Goal: Task Accomplishment & Management: Use online tool/utility

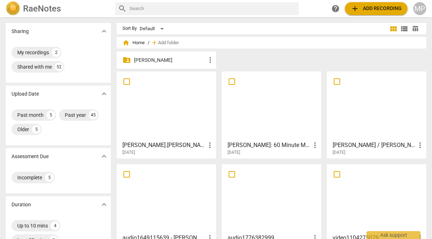
click at [158, 110] on div at bounding box center [166, 106] width 94 height 64
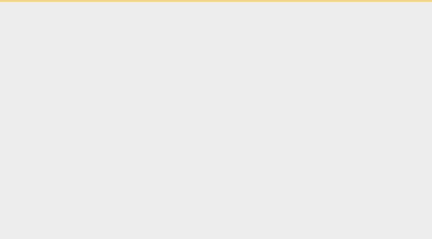
click at [158, 2] on html "Ask support" at bounding box center [216, 1] width 432 height 2
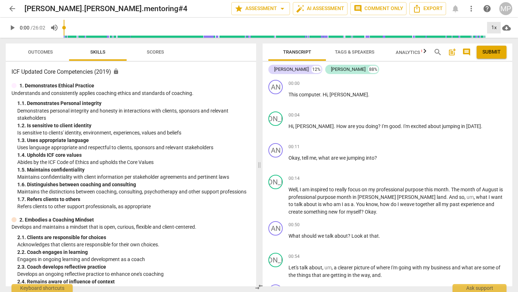
click at [431, 28] on div "1x" at bounding box center [494, 28] width 14 height 12
click at [431, 80] on li "2x" at bounding box center [499, 83] width 24 height 14
click at [12, 27] on span "play_arrow" at bounding box center [12, 27] width 9 height 9
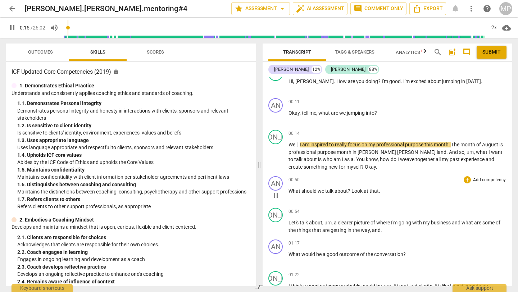
scroll to position [37, 0]
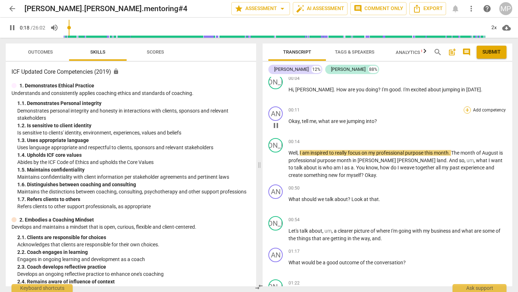
click at [431, 110] on div "+" at bounding box center [467, 109] width 7 height 7
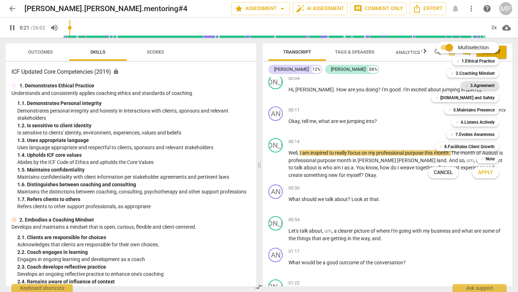
click at [431, 83] on b "3.Agreement" at bounding box center [482, 85] width 24 height 9
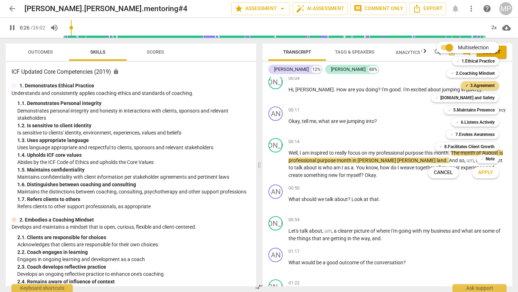
click at [431, 176] on button "Apply" at bounding box center [485, 172] width 27 height 13
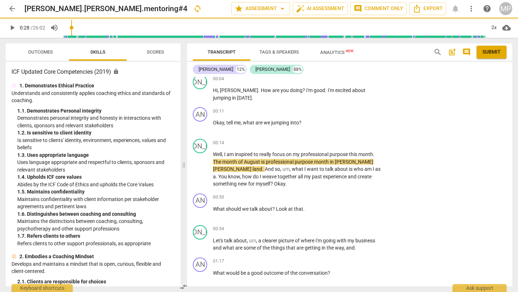
type input "28"
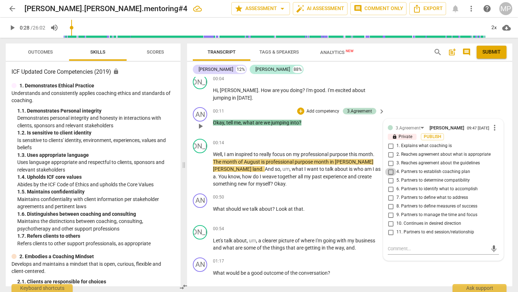
click at [390, 172] on input "4. Partners to establish coaching plan" at bounding box center [391, 172] width 12 height 9
checkbox input "true"
click at [431, 95] on div "JA play_arrow pause 00:04 + Add competency keyboard_arrow_right Hi , [PERSON_NA…" at bounding box center [349, 88] width 325 height 32
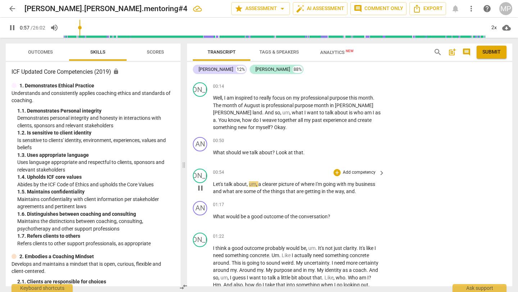
scroll to position [99, 0]
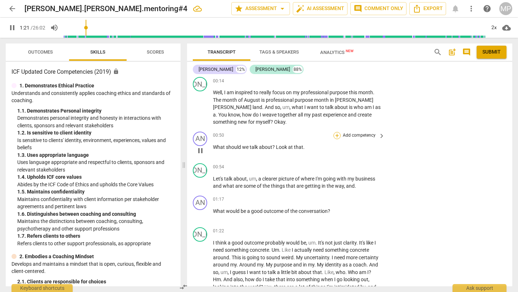
click at [336, 134] on div "+" at bounding box center [336, 135] width 7 height 7
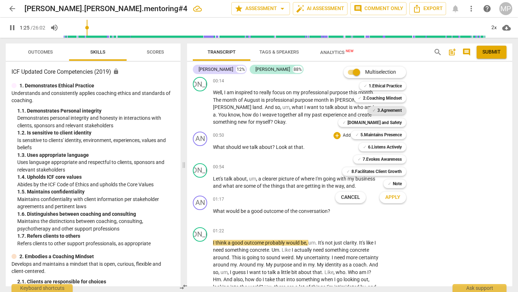
click at [389, 110] on b "3.Agreement" at bounding box center [389, 110] width 24 height 9
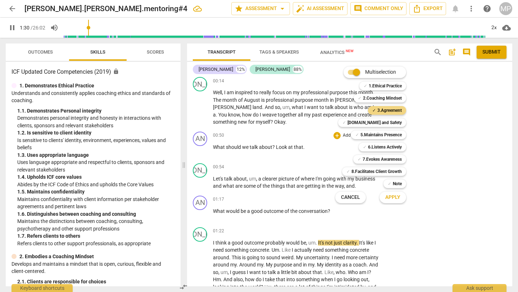
click at [393, 198] on span "Apply" at bounding box center [392, 197] width 15 height 7
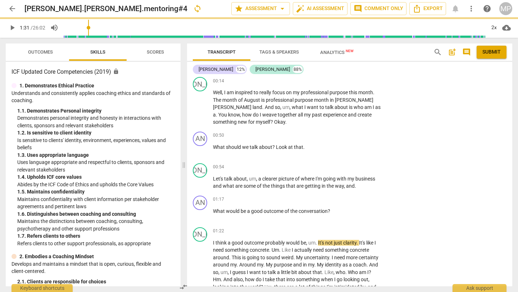
type input "91"
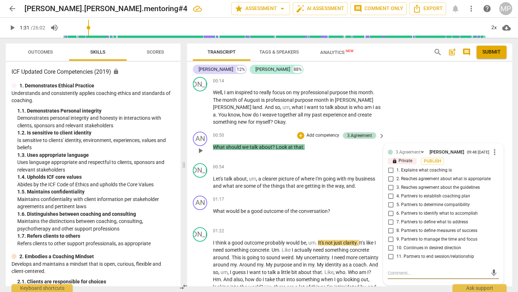
click at [389, 223] on input "7. Partners to define what to address" at bounding box center [391, 222] width 12 height 9
checkbox input "true"
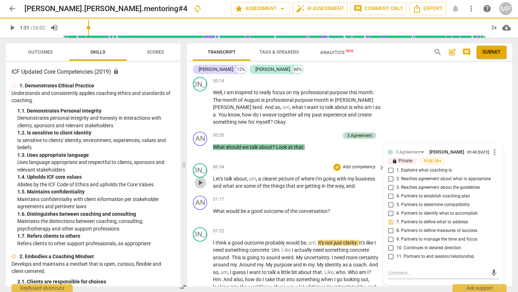
click at [203, 183] on span "play_arrow" at bounding box center [200, 182] width 9 height 9
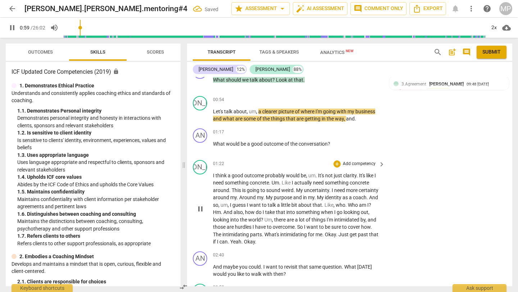
scroll to position [165, 0]
click at [337, 132] on div "+" at bounding box center [336, 132] width 7 height 7
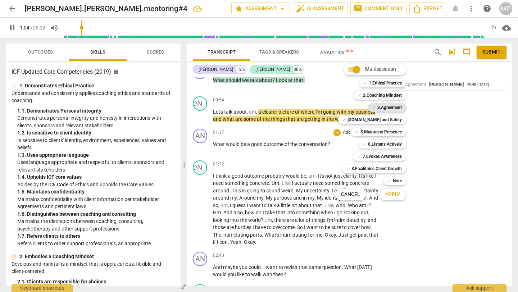
click at [394, 110] on b "3.Agreement" at bounding box center [389, 107] width 24 height 9
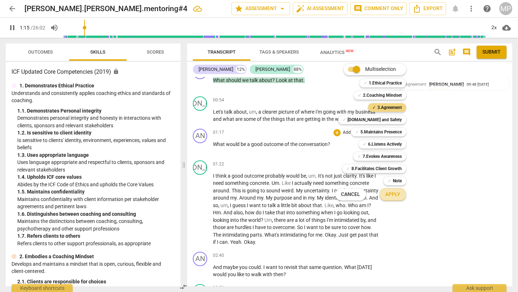
click at [395, 193] on span "Apply" at bounding box center [392, 194] width 15 height 7
type input "76"
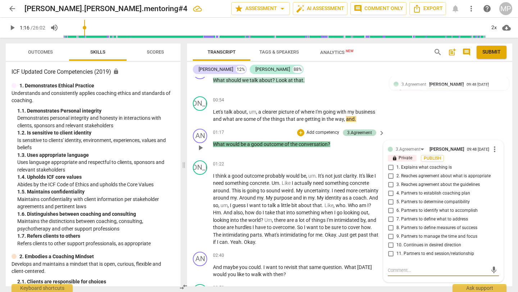
click at [391, 213] on input "6. Partners to identify what to accomplish" at bounding box center [391, 210] width 12 height 9
checkbox input "true"
click at [10, 24] on span "play_arrow" at bounding box center [12, 27] width 9 height 9
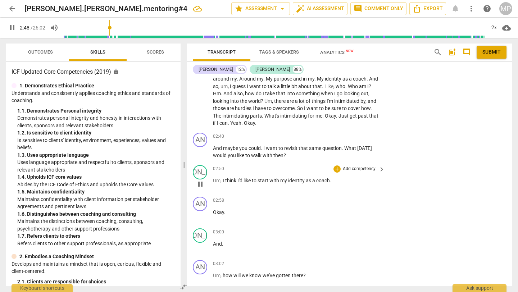
scroll to position [288, 0]
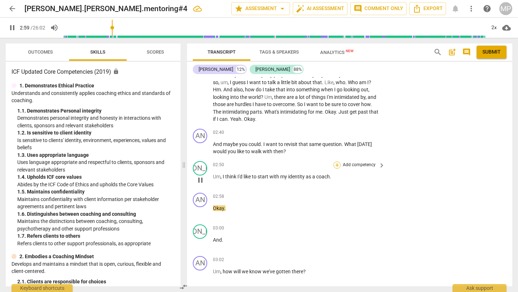
click at [337, 163] on div "+" at bounding box center [336, 165] width 7 height 7
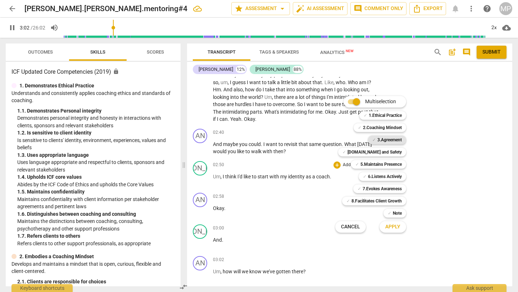
click at [392, 139] on b "3.Agreement" at bounding box center [389, 140] width 24 height 9
click at [399, 229] on span "Apply" at bounding box center [392, 226] width 15 height 7
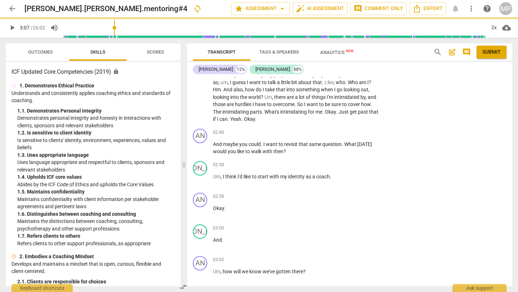
type input "187"
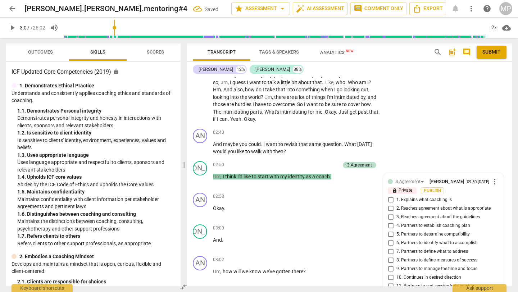
scroll to position [411, 0]
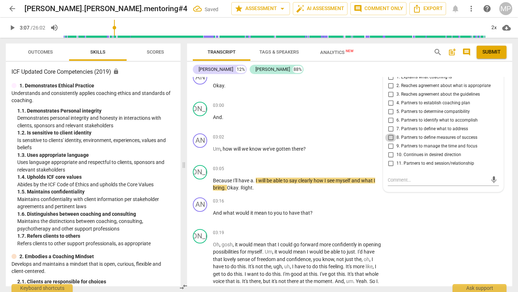
click at [391, 138] on input "8. Partners to define measures of success" at bounding box center [391, 137] width 12 height 9
checkbox input "true"
click at [9, 28] on span "play_arrow" at bounding box center [12, 27] width 9 height 9
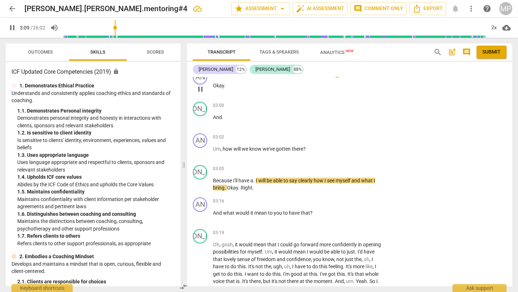
click at [259, 96] on div "AN play_arrow pause 02:58 + Add competency keyboard_arrow_right Okay ." at bounding box center [349, 83] width 325 height 32
click at [11, 24] on span "pause" at bounding box center [12, 27] width 9 height 9
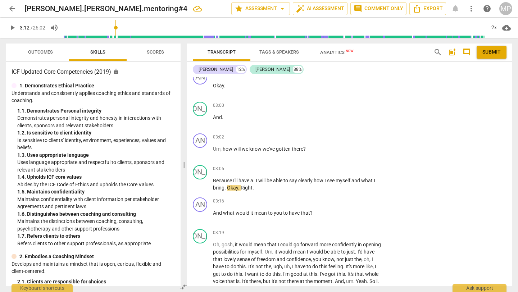
click at [14, 29] on span "play_arrow" at bounding box center [12, 27] width 9 height 9
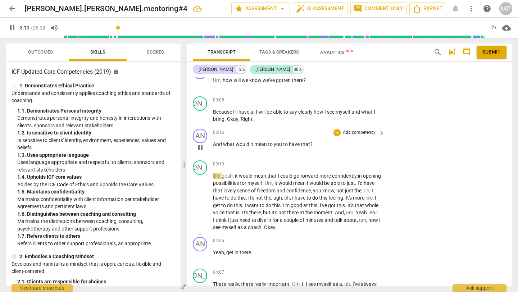
scroll to position [487, 0]
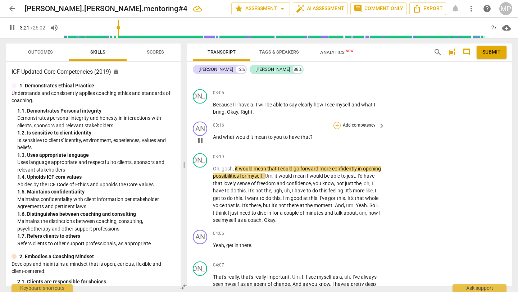
click at [333, 123] on div "+" at bounding box center [336, 125] width 7 height 7
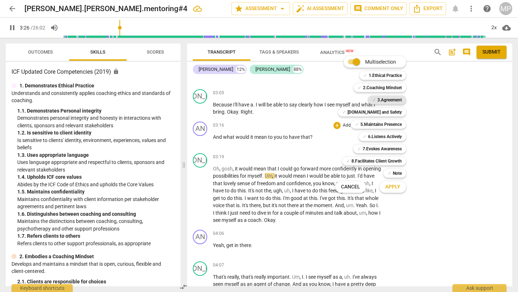
click at [381, 103] on b "3.Agreement" at bounding box center [389, 100] width 24 height 9
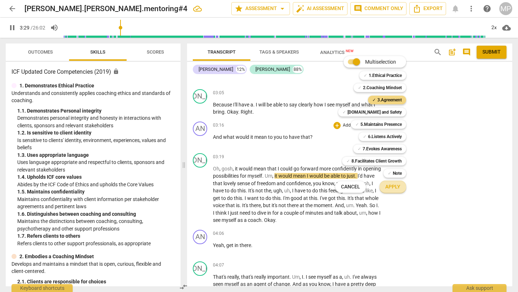
click at [399, 186] on span "Apply" at bounding box center [392, 186] width 15 height 7
type input "209"
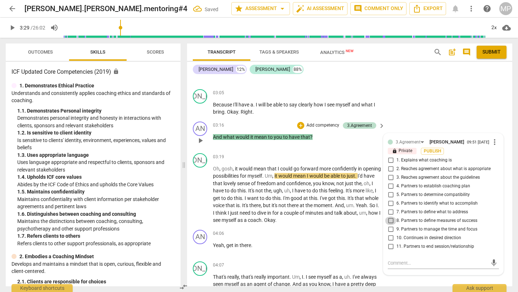
click at [391, 220] on input "8. Partners to define measures of success" at bounding box center [391, 221] width 12 height 9
checkbox input "true"
click at [388, 202] on input "6. Partners to identify what to accomplish" at bounding box center [391, 203] width 12 height 9
checkbox input "true"
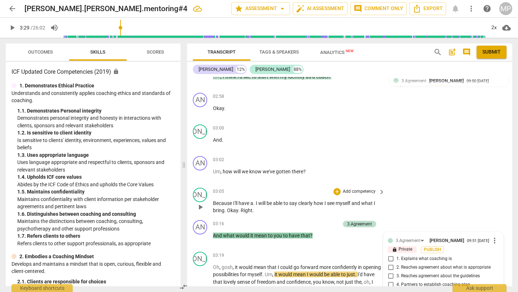
scroll to position [391, 0]
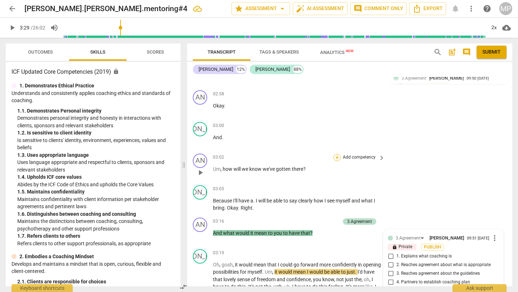
click at [337, 156] on div "+" at bounding box center [336, 157] width 7 height 7
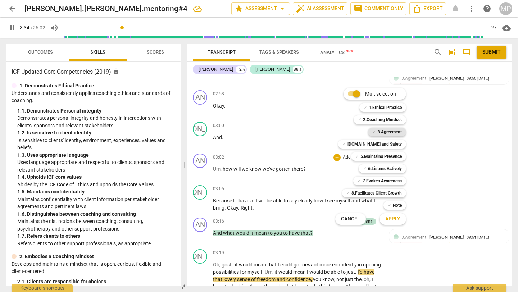
click at [383, 129] on b "3.Agreement" at bounding box center [389, 132] width 24 height 9
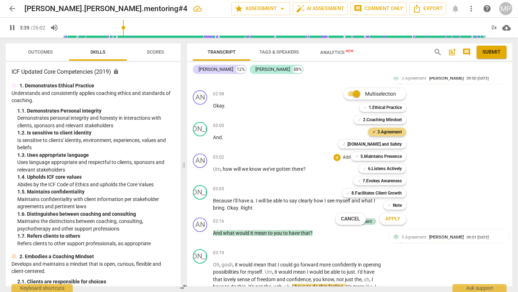
click at [395, 213] on button "Apply" at bounding box center [392, 219] width 27 height 13
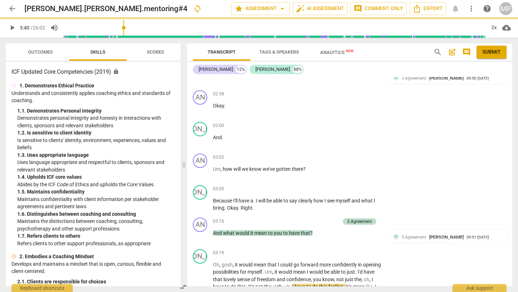
type input "221"
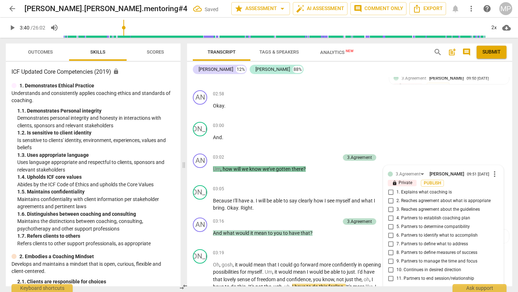
scroll to position [506, 0]
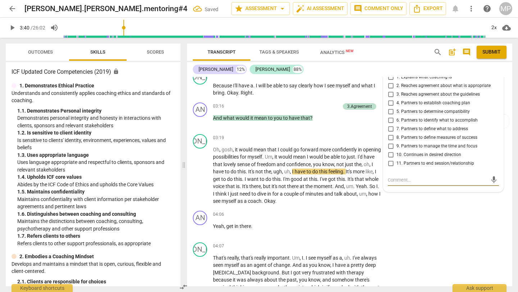
click at [391, 136] on input "8. Partners to define measures of success" at bounding box center [391, 137] width 12 height 9
checkbox input "true"
click at [10, 26] on span "play_arrow" at bounding box center [12, 27] width 9 height 9
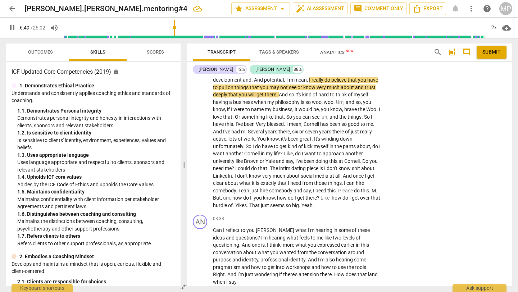
scroll to position [869, 0]
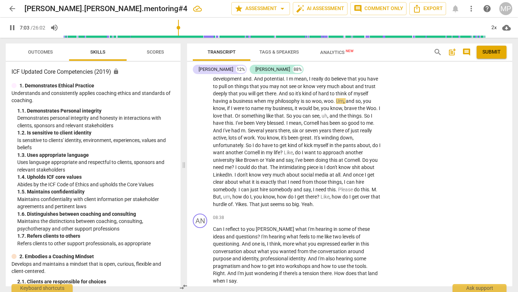
click at [347, 119] on span "things" at bounding box center [354, 116] width 14 height 6
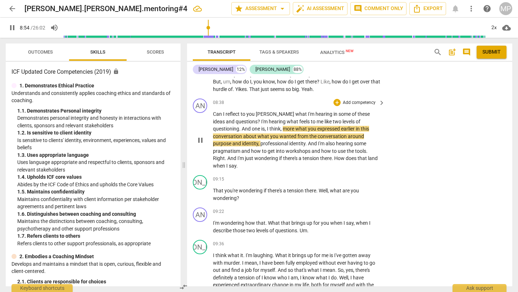
scroll to position [986, 0]
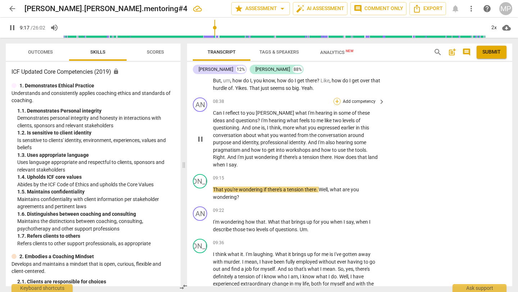
click at [337, 105] on div "+" at bounding box center [336, 101] width 7 height 7
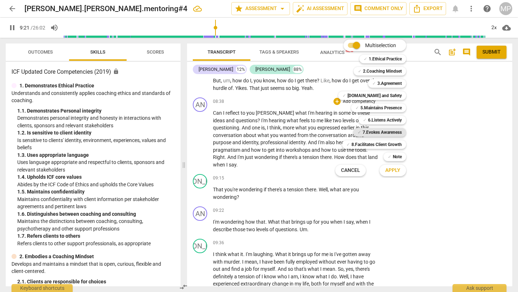
click at [385, 132] on b "7.Evokes Awareness" at bounding box center [382, 132] width 39 height 9
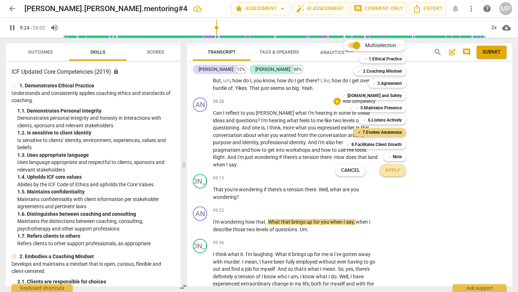
click at [391, 170] on span "Apply" at bounding box center [392, 170] width 15 height 7
type input "565"
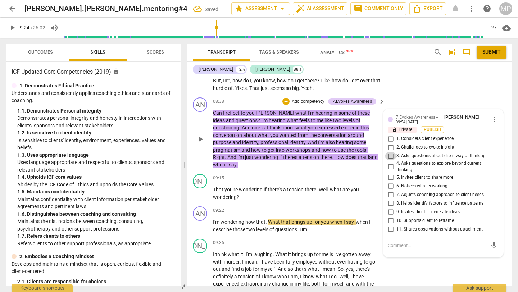
click at [392, 160] on input "3. Asks questions about client way of thinking" at bounding box center [391, 156] width 12 height 9
checkbox input "true"
click at [390, 171] on input "4. Asks questions to explore beyond current thinking" at bounding box center [391, 167] width 12 height 9
checkbox input "true"
click at [362, 166] on p "Can I reflect to you [PERSON_NAME] what I'm hearing in some of these ideas and …" at bounding box center [297, 138] width 168 height 59
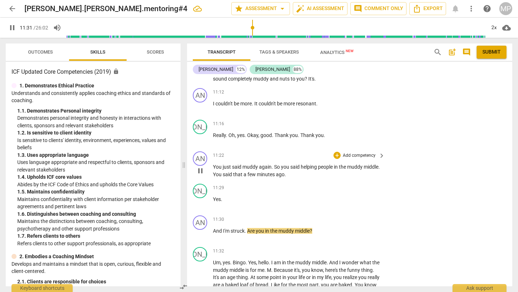
scroll to position [1278, 0]
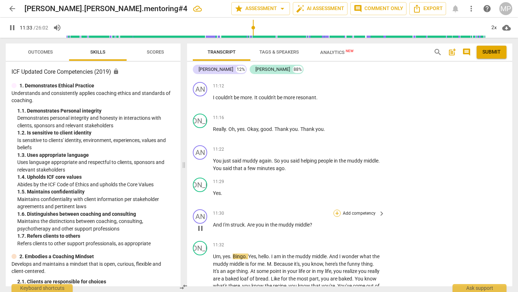
click at [337, 212] on div "+" at bounding box center [336, 213] width 7 height 7
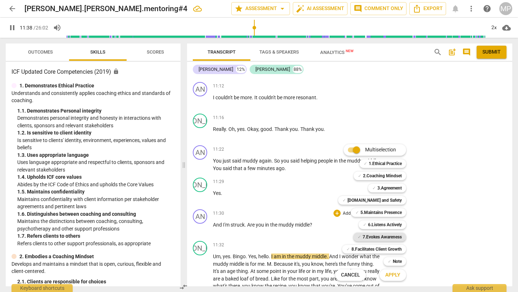
click at [369, 235] on b "7.Evokes Awareness" at bounding box center [382, 237] width 39 height 9
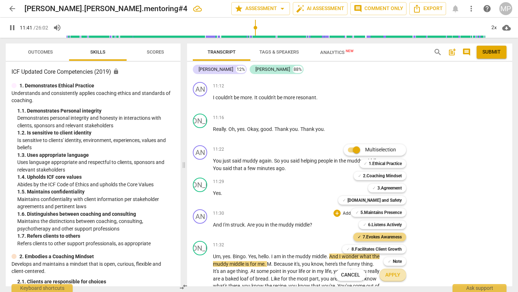
click at [392, 239] on span "Apply" at bounding box center [392, 275] width 15 height 7
type input "703"
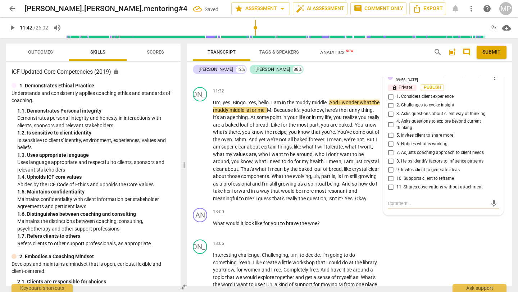
scroll to position [1430, 0]
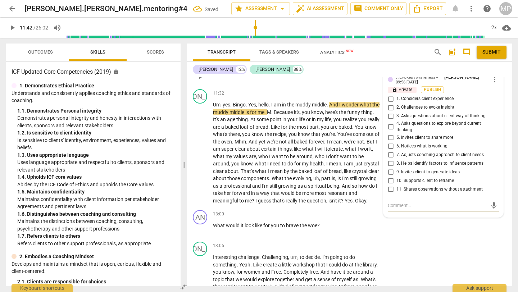
click at [392, 96] on input "1. Considers client experience" at bounding box center [391, 99] width 12 height 9
checkbox input "true"
click at [389, 118] on input "3. Asks questions about client way of thinking" at bounding box center [391, 116] width 12 height 9
checkbox input "true"
click at [389, 138] on input "5. Invites client to share more" at bounding box center [391, 137] width 12 height 9
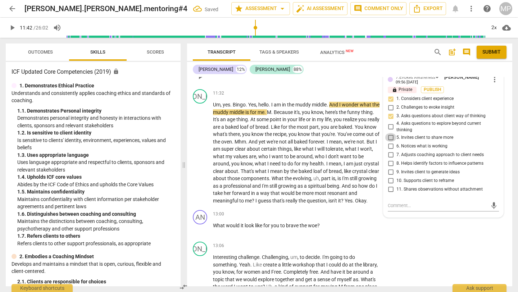
checkbox input "true"
click at [392, 147] on input "6. Notices what is working" at bounding box center [391, 146] width 12 height 9
checkbox input "true"
click at [392, 157] on input "7. Adjusts coaching approach to client needs" at bounding box center [391, 154] width 12 height 9
checkbox input "true"
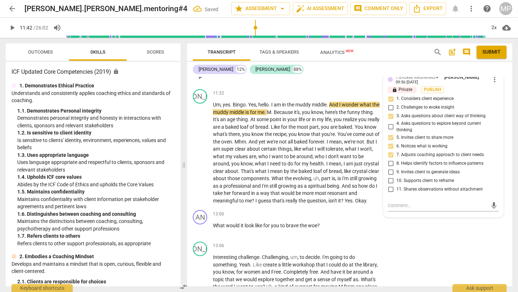
click at [388, 163] on input "8. Helps identify factors to influence patterns" at bounding box center [391, 163] width 12 height 9
checkbox input "true"
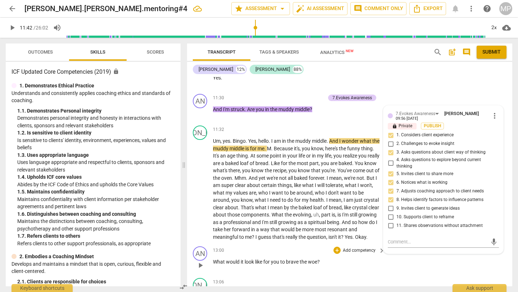
scroll to position [1392, 0]
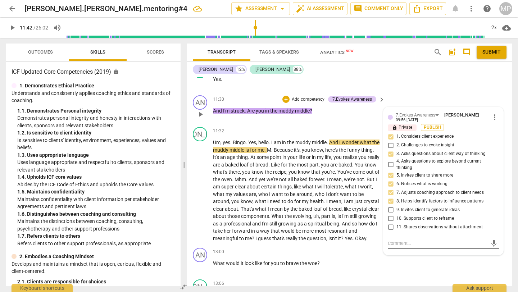
click at [399, 239] on textarea at bounding box center [438, 243] width 100 height 7
type textarea "J"
type textarea "Ji"
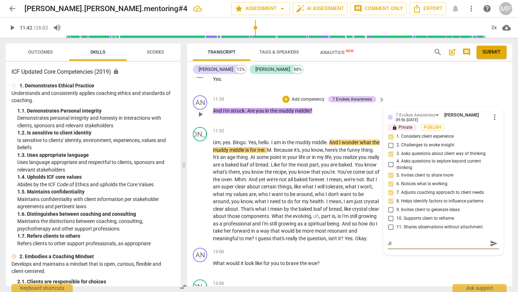
type textarea "Jio"
type textarea "Ji"
type textarea "J"
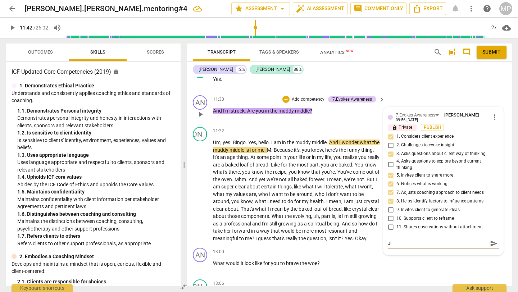
type textarea "J"
type textarea "H"
type textarea "Hi"
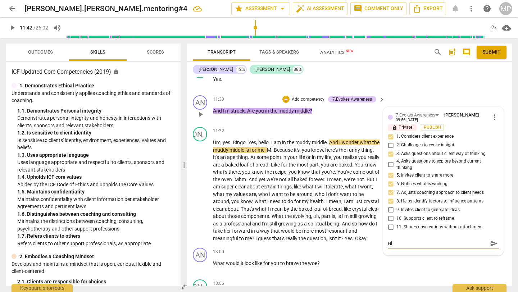
type textarea "Hig"
type textarea "High"
type textarea "Hight"
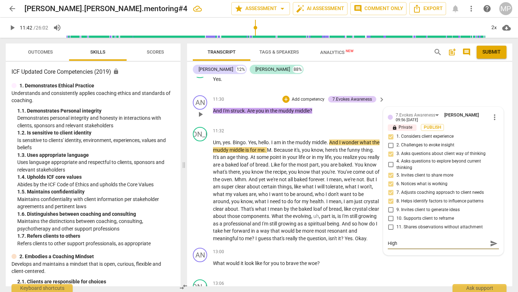
type textarea "Hight"
type textarea "High"
type textarea "Highl"
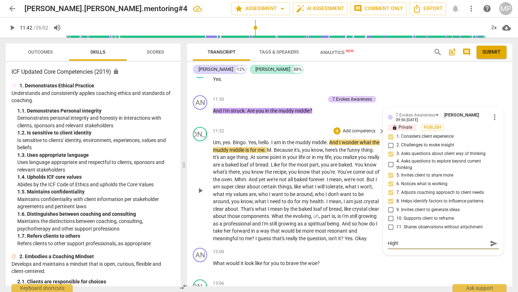
type textarea "Highly"
type textarea "Highly S"
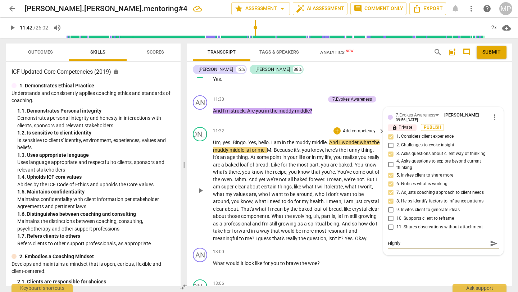
type textarea "Highly S"
type textarea "Highly Sk"
type textarea "Highly Ski"
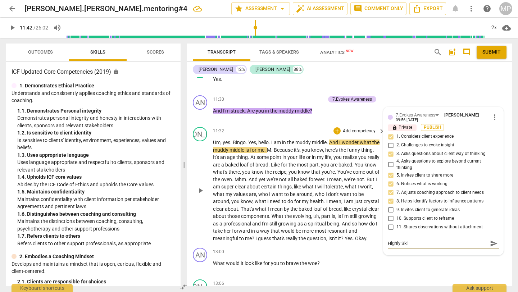
type textarea "Highly Skil"
type textarea "Highly Skill"
type textarea "Highly Skille"
type textarea "Highly Skilled"
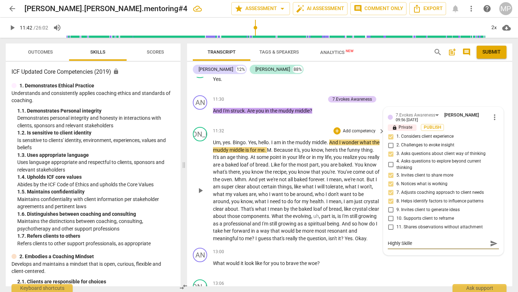
type textarea "Highly Skilled"
type textarea "Highly Skilled q"
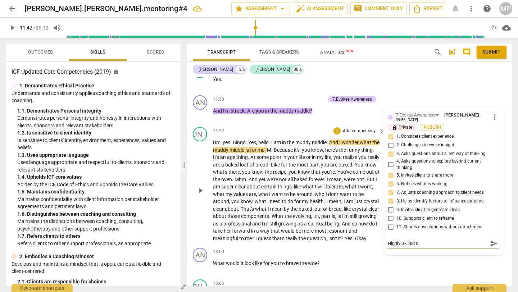
type textarea "Highly Skilled qu"
type textarea "Highly Skilled que"
type textarea "Highly Skilled ques"
type textarea "Highly Skilled quest"
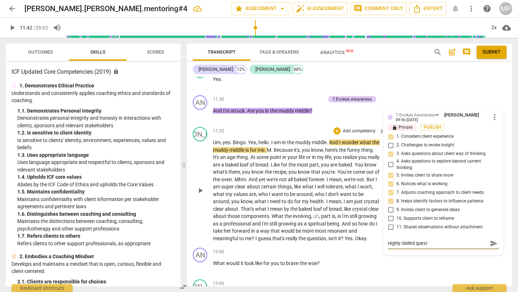
type textarea "Highly Skilled questi"
type textarea "Highly Skilled questio"
type textarea "Highly Skilled question"
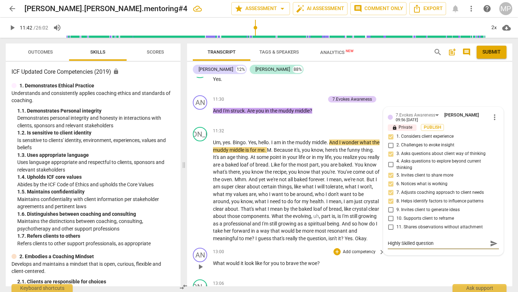
click at [365, 239] on div "13:00 + Add competency keyboard_arrow_right What would it look like for you to …" at bounding box center [299, 261] width 173 height 26
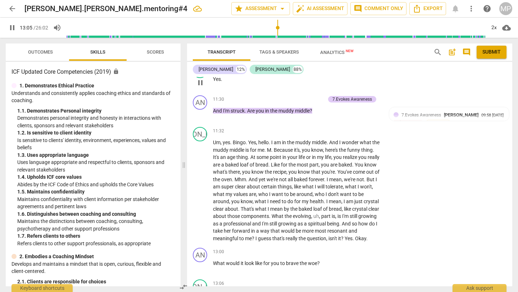
scroll to position [1614, 0]
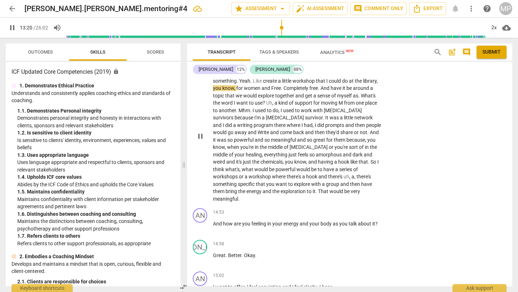
click at [316, 113] on span "with" at bounding box center [318, 111] width 11 height 6
click at [199, 141] on span "pause" at bounding box center [200, 136] width 9 height 9
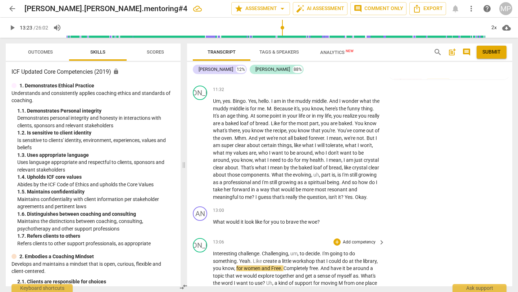
scroll to position [1433, 0]
click at [199, 151] on span "play_arrow" at bounding box center [200, 150] width 9 height 9
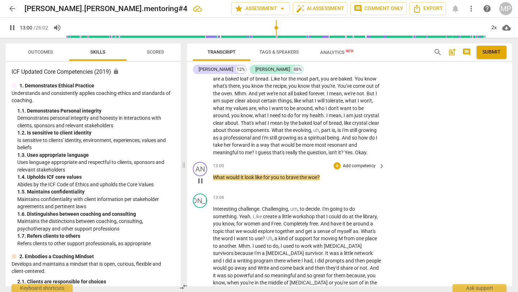
scroll to position [1479, 0]
click at [200, 185] on span "pause" at bounding box center [200, 180] width 9 height 9
type input "785"
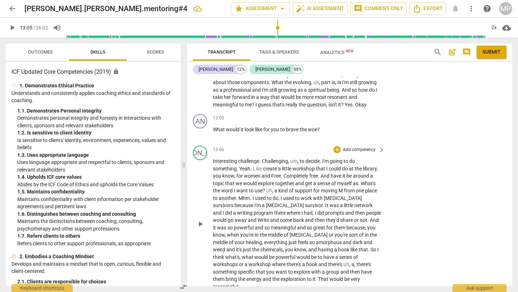
scroll to position [1527, 0]
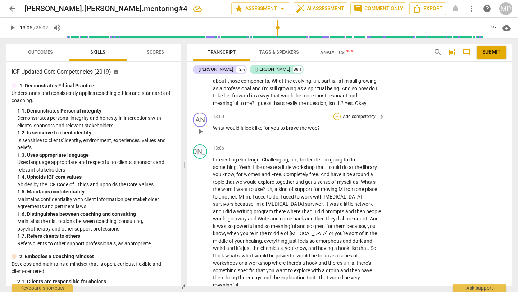
click at [334, 120] on div "+" at bounding box center [336, 116] width 7 height 7
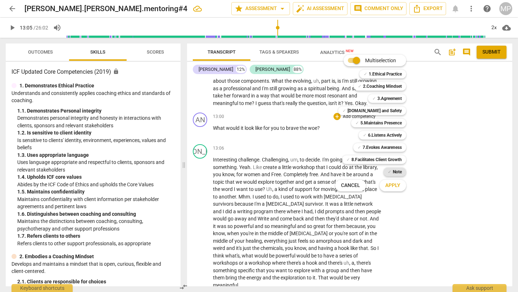
click at [394, 173] on b "Note" at bounding box center [397, 172] width 9 height 9
click at [391, 186] on span "Apply" at bounding box center [392, 185] width 15 height 7
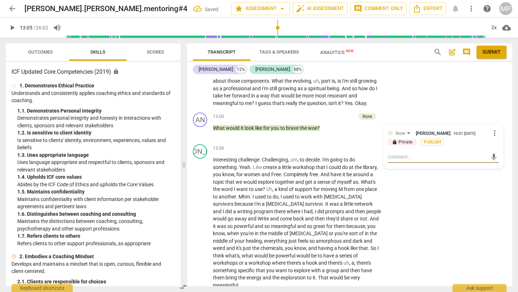
type textarea "E"
type textarea "Ed"
type textarea "Edi"
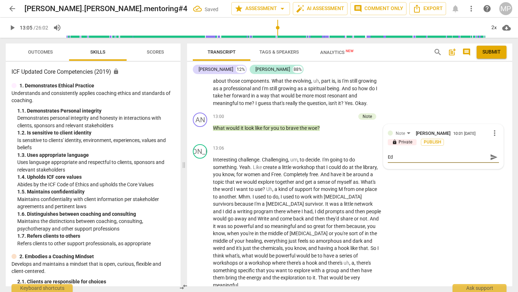
type textarea "Edi"
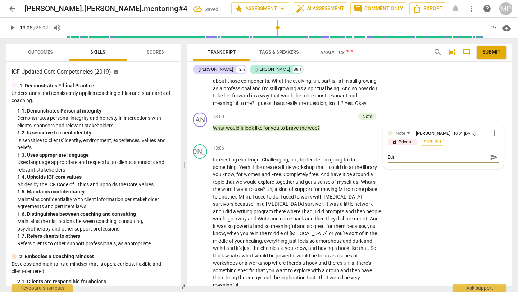
type textarea "Edit"
type textarea "Edit t"
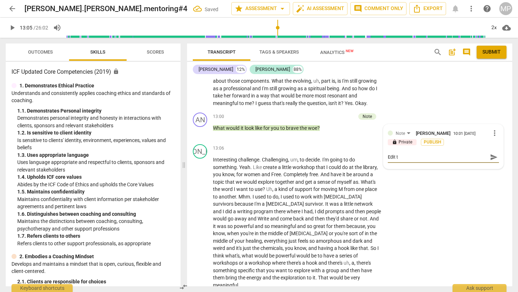
type textarea "Edit th"
type textarea "Edit the"
type textarea "Edit the t"
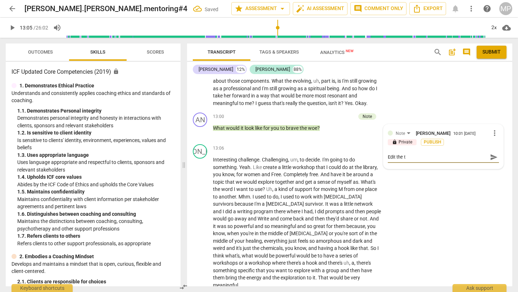
type textarea "Edit the tr"
type textarea "Edit the tra"
type textarea "Edit the [PERSON_NAME]"
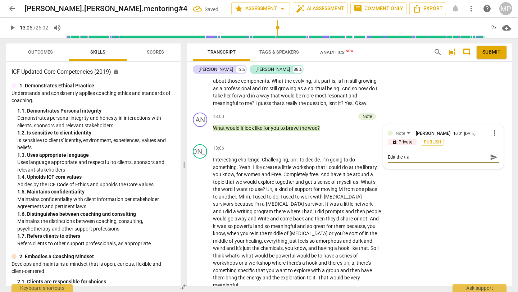
type textarea "Edit the [PERSON_NAME]"
type textarea "Edit the trans"
type textarea "Edit the transc"
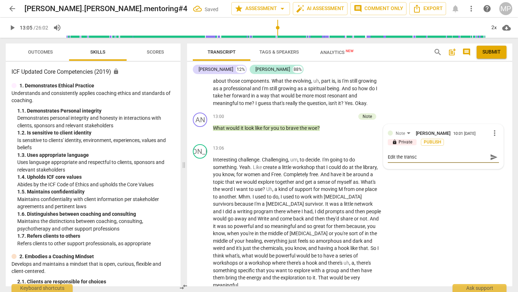
type textarea "Edit the transcr"
type textarea "Edit the transcri"
type textarea "Edit the transcrip"
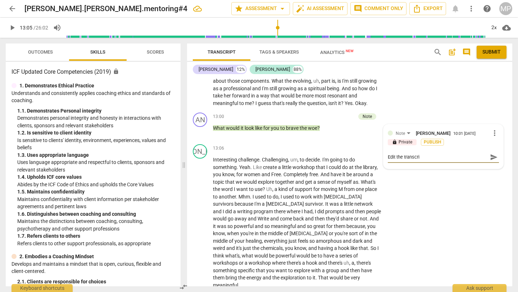
type textarea "Edit the transcrip"
type textarea "Edit the transcript"
type textarea "Edit the transcripte"
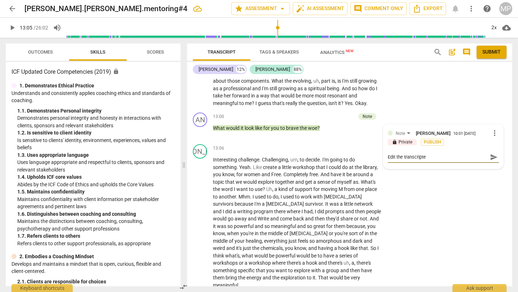
type textarea "Edit the transcript"
type textarea "Edit the transcript h"
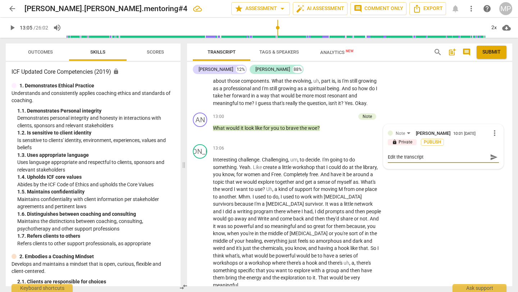
type textarea "Edit the transcript h"
type textarea "Edit the transcript he"
type textarea "Edit the transcript her"
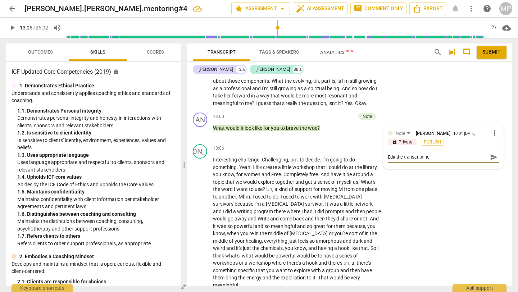
type textarea "Edit the transcript he"
type textarea "Edit the transcript h"
type textarea "Edit the transcript he"
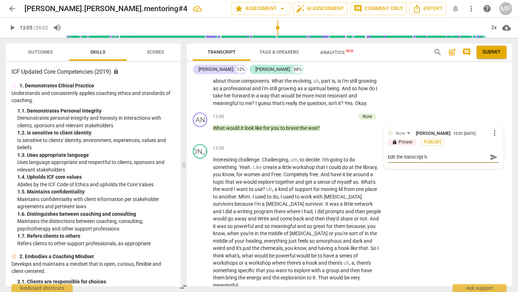
type textarea "Edit the transcript he"
type textarea "Edit the transcript her"
type textarea "Edit the transcript here"
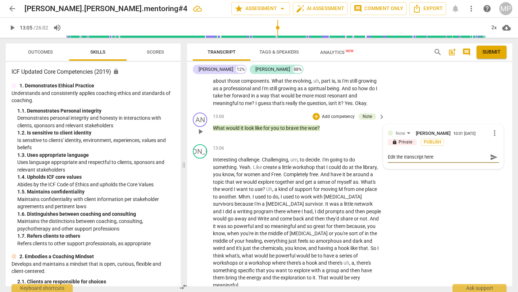
click at [431, 161] on span "send" at bounding box center [494, 157] width 8 height 8
click at [316, 120] on div "+" at bounding box center [316, 116] width 7 height 7
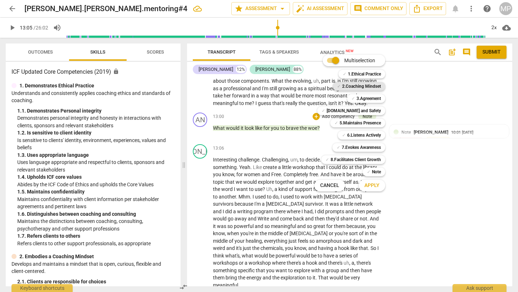
click at [363, 85] on b "2.Coaching Mindset" at bounding box center [361, 86] width 39 height 9
click at [376, 182] on span "Apply" at bounding box center [371, 185] width 15 height 7
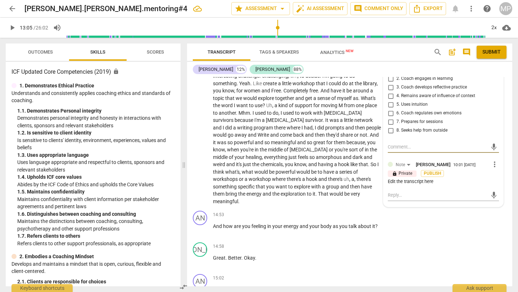
scroll to position [1611, 0]
click at [388, 100] on input "4. Remains aware of influence of context" at bounding box center [391, 95] width 12 height 9
checkbox input "true"
click at [389, 109] on input "5. Uses intuition" at bounding box center [391, 104] width 12 height 9
checkbox input "true"
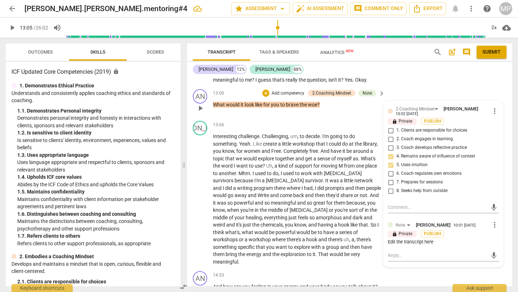
scroll to position [1549, 0]
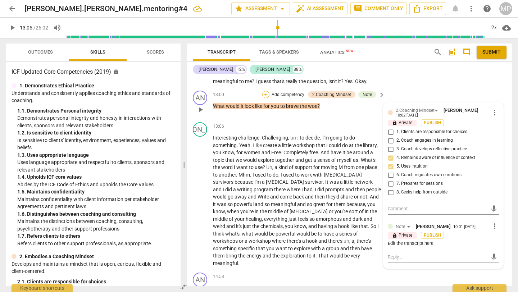
click at [266, 98] on div "+" at bounding box center [265, 94] width 7 height 7
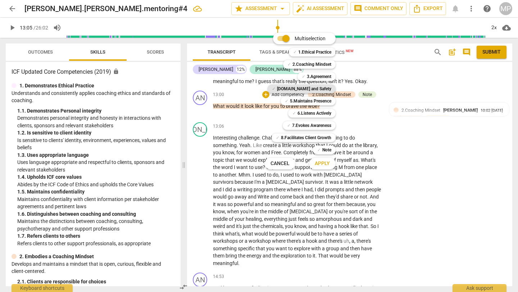
click at [311, 89] on b "[DOMAIN_NAME] and Safety" at bounding box center [304, 89] width 54 height 9
click at [322, 163] on span "Apply" at bounding box center [322, 163] width 15 height 7
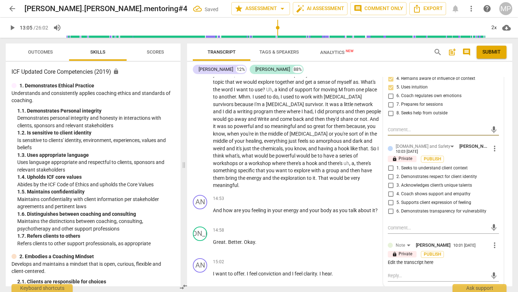
scroll to position [1631, 0]
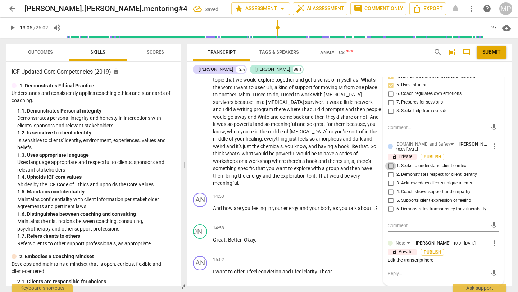
click at [390, 170] on input "1. Seeks to understand client context" at bounding box center [391, 166] width 12 height 9
checkbox input "true"
click at [388, 179] on input "2. Demonstrates respect for client identity" at bounding box center [391, 174] width 12 height 9
checkbox input "true"
click at [391, 196] on input "4. Coach shows support and empathy" at bounding box center [391, 192] width 12 height 9
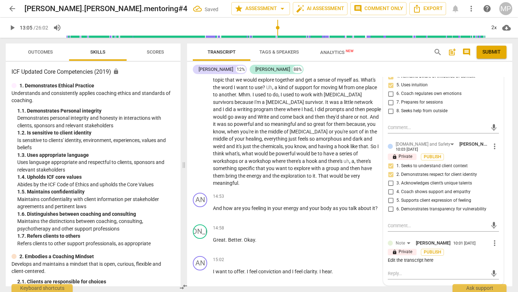
checkbox input "true"
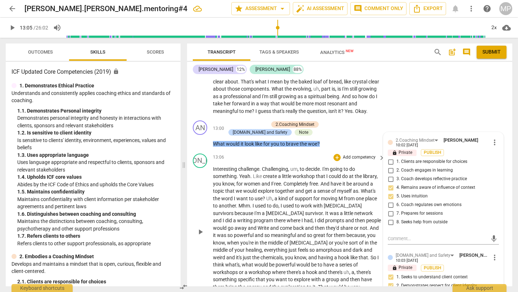
scroll to position [1519, 0]
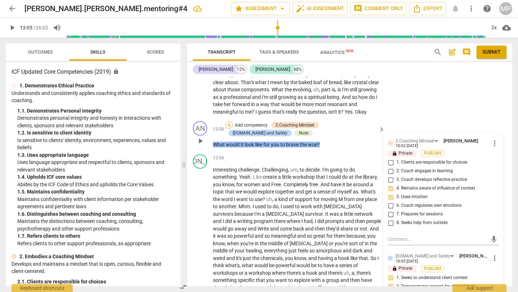
click at [228, 129] on div "+" at bounding box center [229, 125] width 7 height 7
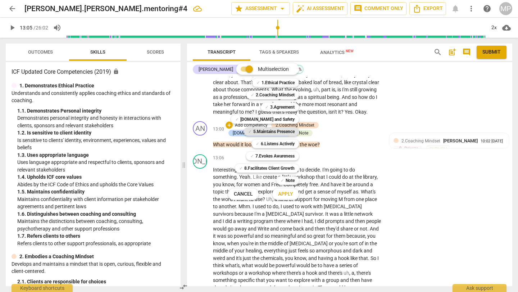
click at [275, 130] on b "5.Maintains Presence" at bounding box center [273, 131] width 41 height 9
click at [281, 191] on span "Apply" at bounding box center [285, 194] width 15 height 7
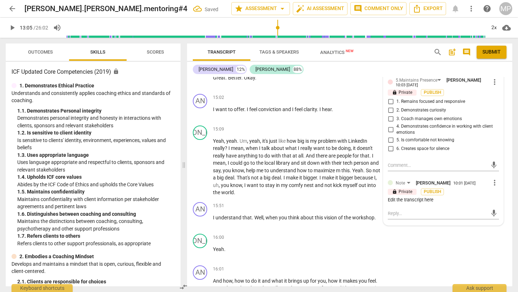
scroll to position [1793, 0]
type input "785"
click at [389, 114] on input "2. Demonstrates curiosity" at bounding box center [391, 110] width 12 height 9
checkbox input "true"
click at [354, 69] on div "[PERSON_NAME] 12% [PERSON_NAME] 88%" at bounding box center [350, 69] width 314 height 12
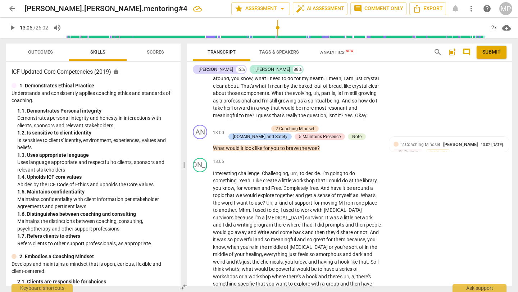
scroll to position [1514, 0]
click at [227, 133] on div "+" at bounding box center [229, 129] width 7 height 7
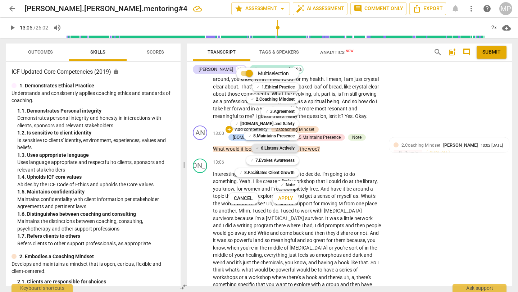
click at [285, 148] on b "6.Listens Actively" at bounding box center [278, 148] width 34 height 9
click at [288, 199] on span "Apply" at bounding box center [285, 198] width 15 height 7
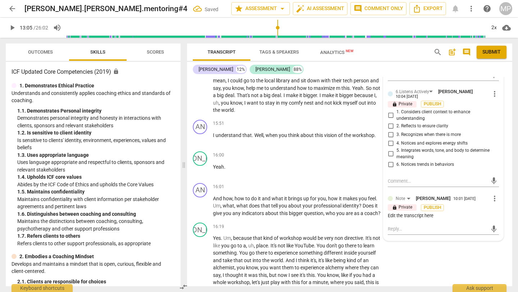
scroll to position [1886, 0]
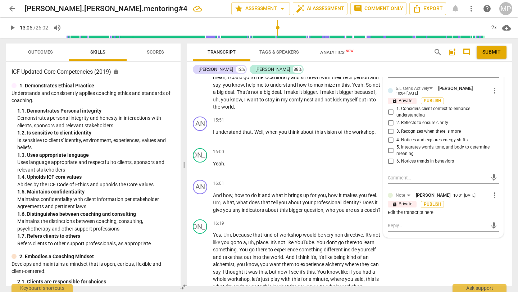
click at [392, 136] on input "3. Recognizes when there is more" at bounding box center [391, 131] width 12 height 9
checkbox input "true"
click at [388, 117] on input "1. Considers client context to enhance understanding" at bounding box center [391, 112] width 12 height 9
checkbox input "true"
click at [391, 127] on input "2. Reflects to ensure clarity" at bounding box center [391, 122] width 12 height 9
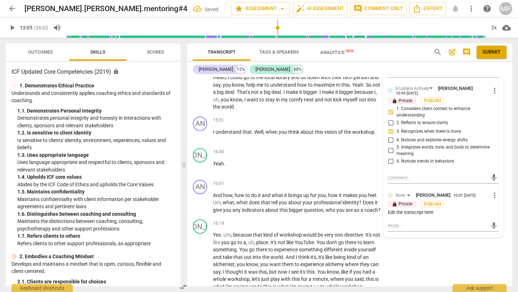
checkbox input "true"
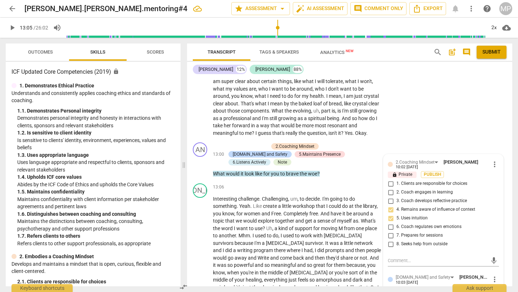
scroll to position [1484, 0]
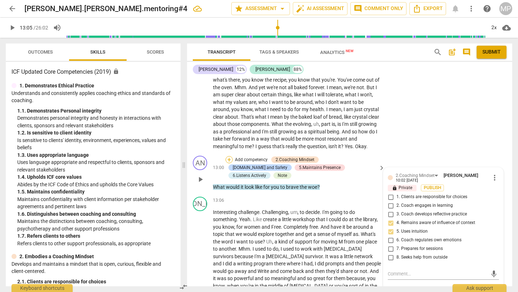
click at [231, 163] on div "+" at bounding box center [229, 159] width 7 height 7
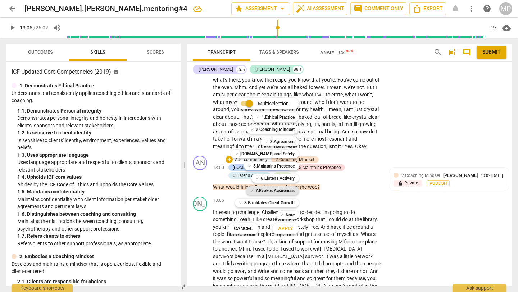
click at [264, 187] on b "7.Evokes Awareness" at bounding box center [274, 190] width 39 height 9
click at [285, 230] on span "Apply" at bounding box center [285, 228] width 15 height 7
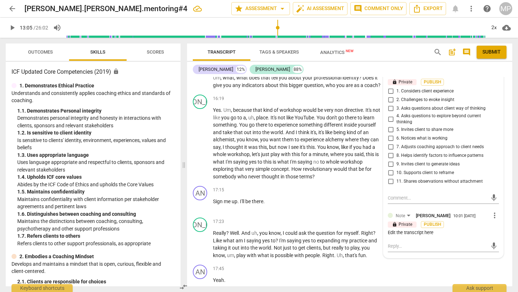
scroll to position [2015, 0]
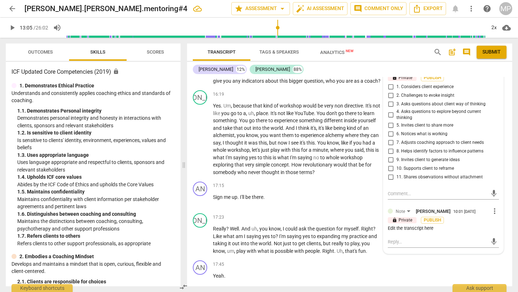
click at [390, 182] on input "11. Shares observations without attachment" at bounding box center [391, 177] width 12 height 9
checkbox input "true"
click at [391, 164] on input "9. Invites client to generate ideas" at bounding box center [391, 160] width 12 height 9
checkbox input "true"
click at [390, 156] on input "8. Helps identify factors to influence patterns" at bounding box center [391, 151] width 12 height 9
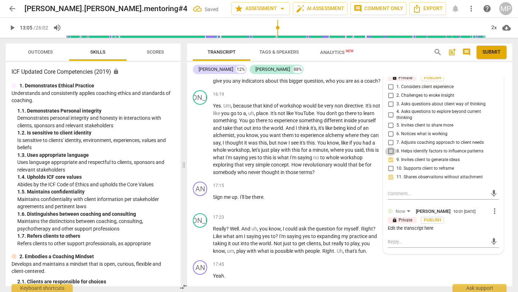
checkbox input "true"
click at [392, 130] on input "5. Invites client to share more" at bounding box center [391, 125] width 12 height 9
checkbox input "true"
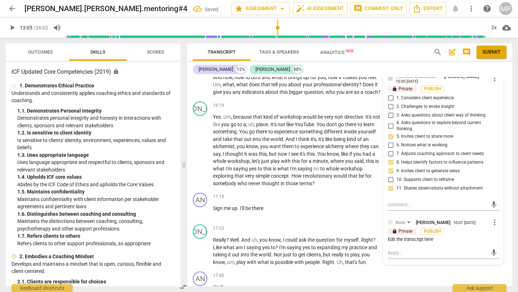
scroll to position [2001, 0]
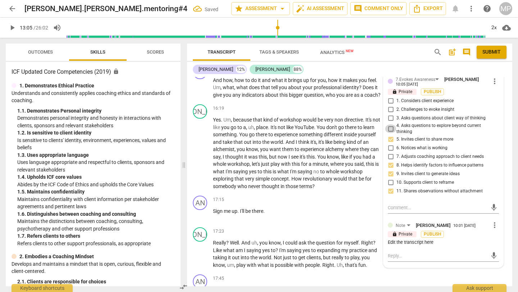
click at [388, 133] on input "4. Asks questions to explore beyond current thinking" at bounding box center [391, 128] width 12 height 9
checkbox input "true"
click at [391, 114] on input "2. Challenges to evoke insight" at bounding box center [391, 109] width 12 height 9
checkbox input "true"
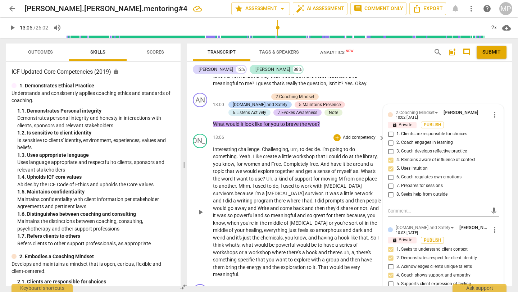
scroll to position [1548, 0]
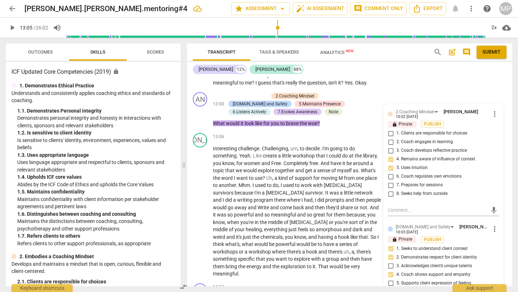
click at [10, 25] on span "play_arrow" at bounding box center [12, 27] width 9 height 9
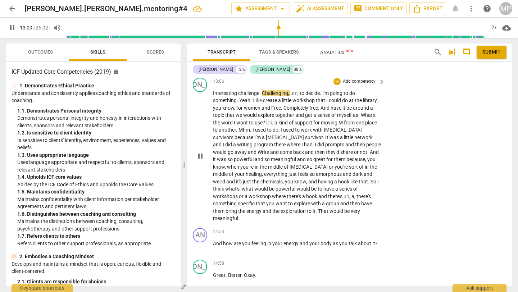
scroll to position [1604, 0]
click at [200, 160] on span "pause" at bounding box center [200, 155] width 9 height 9
click at [9, 26] on span "play_arrow" at bounding box center [12, 27] width 9 height 9
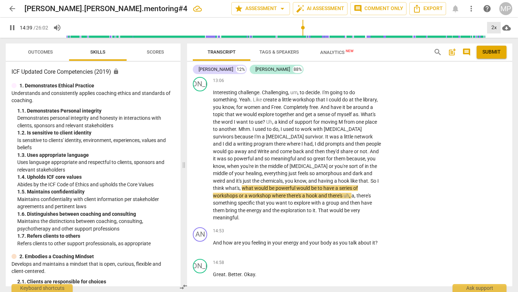
click at [431, 28] on div "2x" at bounding box center [494, 28] width 14 height 12
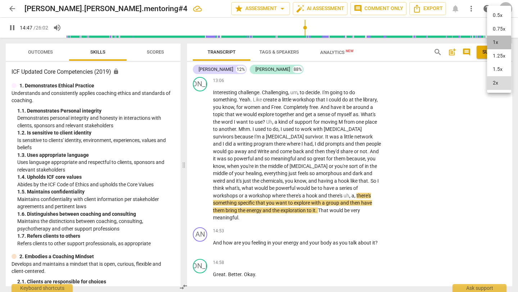
click at [431, 43] on li "1x" at bounding box center [499, 43] width 24 height 14
click at [431, 27] on div "1x" at bounding box center [494, 28] width 14 height 12
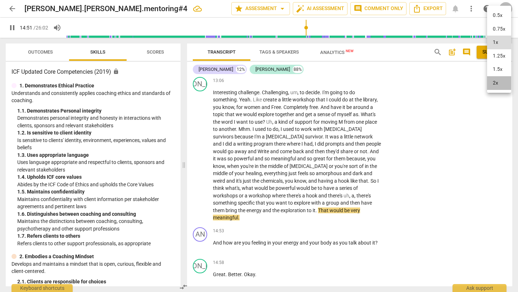
click at [431, 83] on li "2x" at bounding box center [499, 83] width 24 height 14
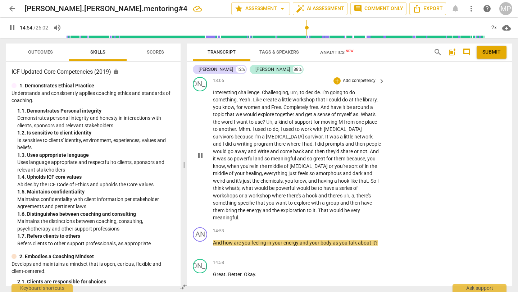
click at [431, 124] on div "JA play_arrow pause 13:06 + Add competency keyboard_arrow_right Interesting cha…" at bounding box center [349, 149] width 325 height 150
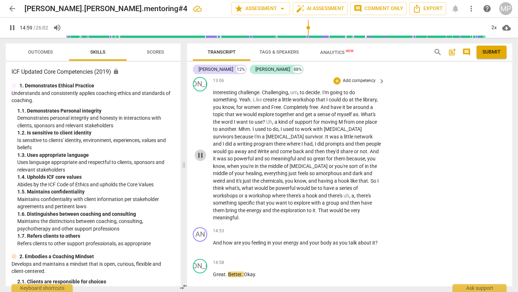
click at [203, 159] on span "pause" at bounding box center [200, 155] width 9 height 9
click at [431, 28] on div "2x" at bounding box center [494, 28] width 14 height 12
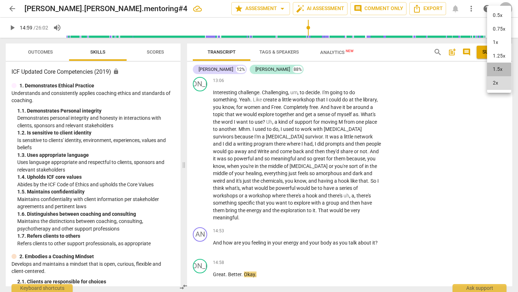
click at [431, 69] on li "1.5x" at bounding box center [499, 70] width 24 height 14
click at [431, 29] on div "1.5x" at bounding box center [494, 28] width 14 height 12
click at [431, 83] on li "2x" at bounding box center [499, 83] width 24 height 14
click at [11, 25] on span "play_arrow" at bounding box center [12, 27] width 9 height 9
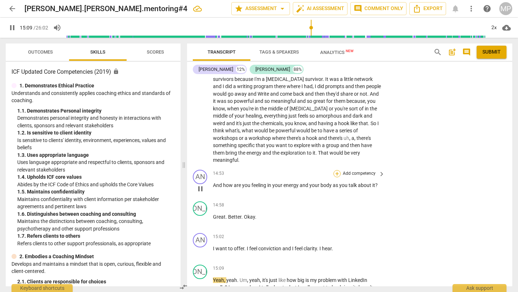
scroll to position [1657, 0]
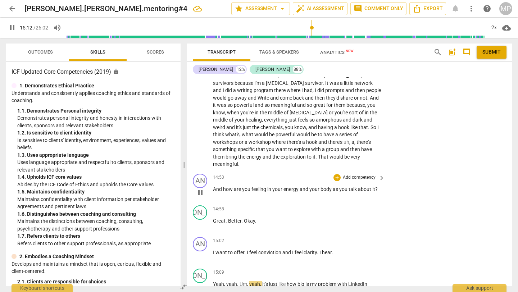
click at [203, 191] on span "pause" at bounding box center [200, 192] width 9 height 9
click at [201, 190] on span "play_arrow" at bounding box center [200, 192] width 9 height 9
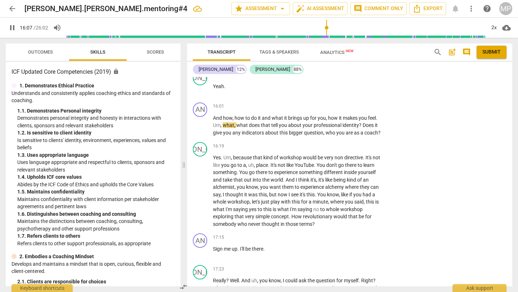
scroll to position [1964, 0]
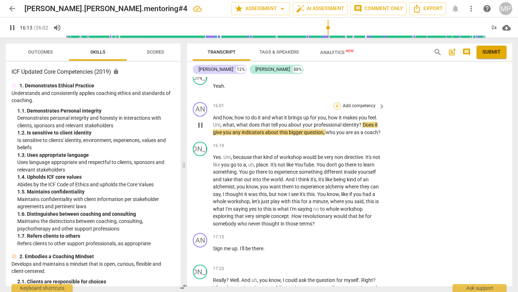
click at [337, 104] on div "+" at bounding box center [336, 106] width 7 height 7
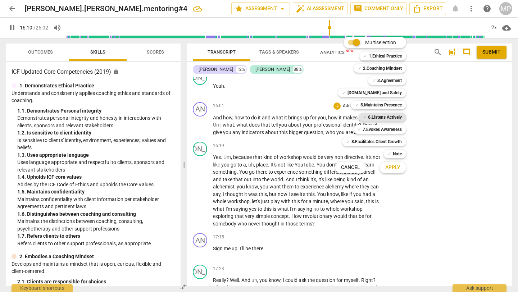
click at [373, 119] on b "6.Listens Actively" at bounding box center [385, 117] width 34 height 9
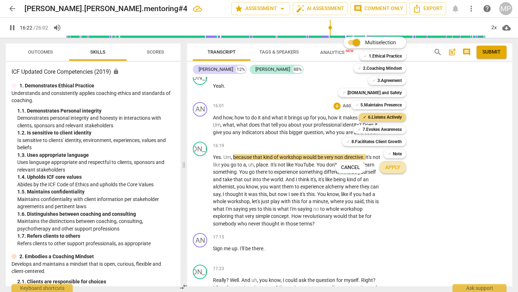
click at [387, 170] on span "Apply" at bounding box center [392, 167] width 15 height 7
type input "983"
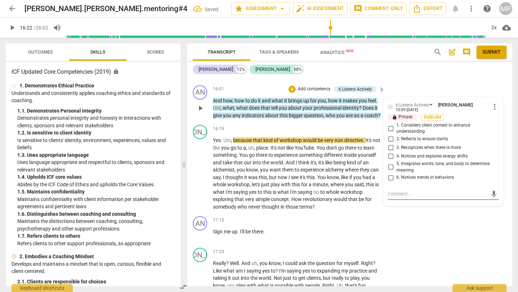
scroll to position [1981, 0]
click at [392, 145] on input "3. Recognizes when there is more" at bounding box center [391, 147] width 12 height 9
checkbox input "true"
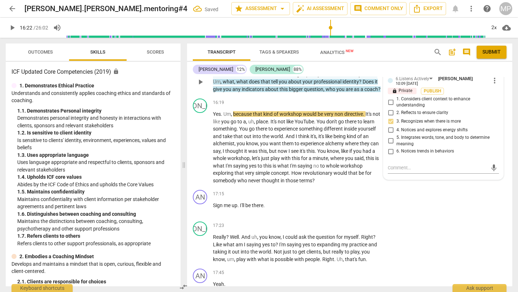
scroll to position [2009, 0]
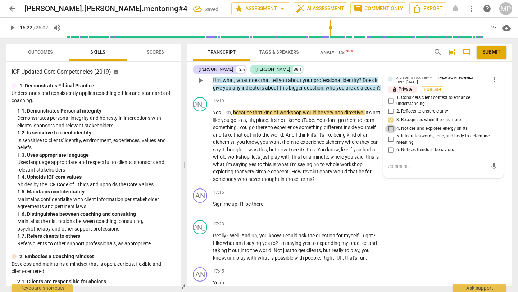
click at [391, 126] on input "4. Notices and explores energy shifts" at bounding box center [391, 128] width 12 height 9
checkbox input "true"
click at [389, 108] on input "2. Reflects to ensure clarity" at bounding box center [391, 111] width 12 height 9
checkbox input "true"
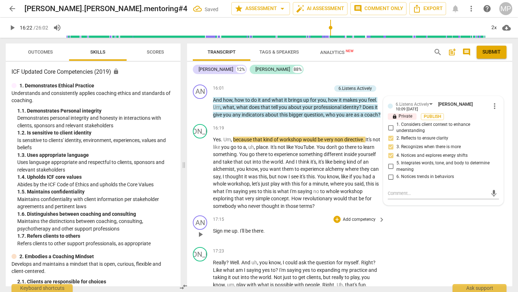
scroll to position [1983, 0]
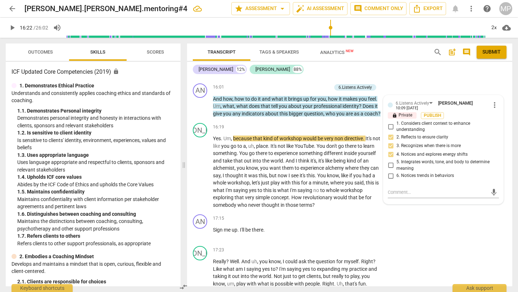
click at [10, 29] on span "play_arrow" at bounding box center [12, 27] width 9 height 9
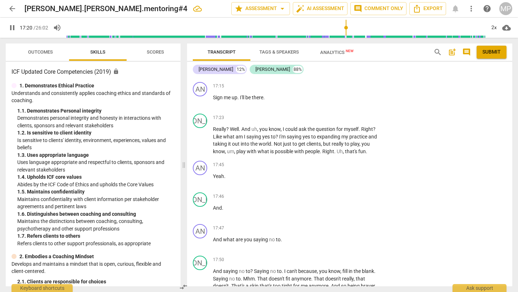
scroll to position [2114, 0]
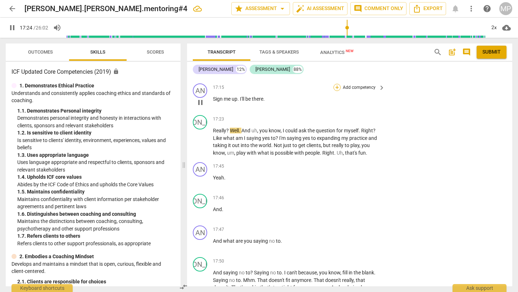
click at [336, 91] on div "+" at bounding box center [336, 87] width 7 height 7
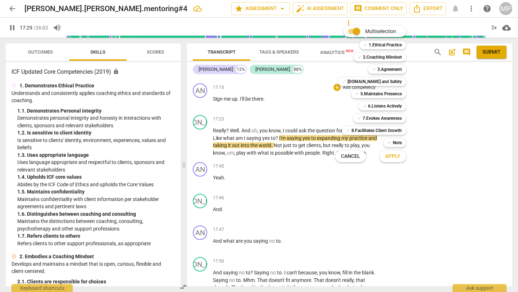
click at [371, 219] on div at bounding box center [259, 146] width 518 height 292
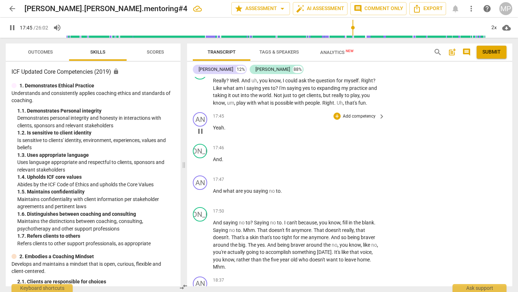
scroll to position [2165, 0]
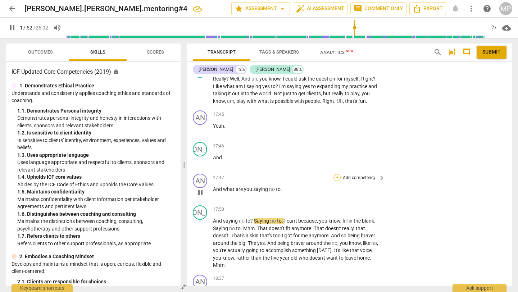
click at [337, 181] on div "+" at bounding box center [336, 177] width 7 height 7
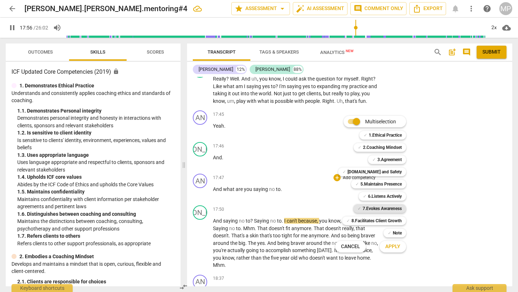
click at [374, 206] on b "7.Evokes Awareness" at bounding box center [382, 208] width 39 height 9
click at [393, 239] on button "Apply" at bounding box center [392, 246] width 27 height 13
type input "1080"
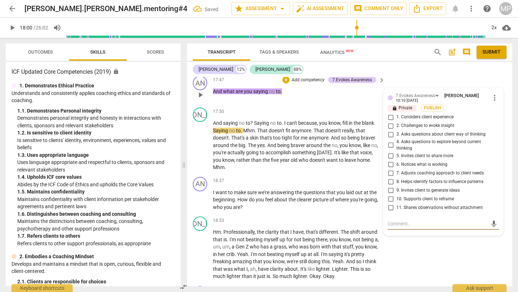
scroll to position [2264, 0]
click at [390, 149] on input "4. Asks questions to explore beyond current thinking" at bounding box center [391, 144] width 12 height 9
checkbox input "true"
click at [391, 159] on input "5. Invites client to share more" at bounding box center [391, 155] width 12 height 9
checkbox input "true"
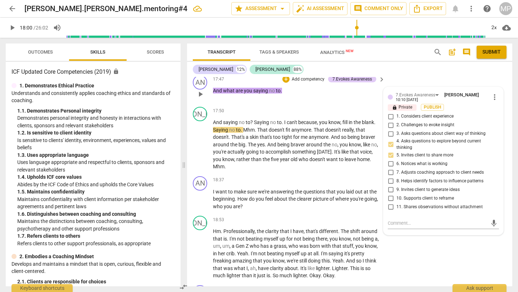
click at [390, 168] on input "6. Notices what is working" at bounding box center [391, 163] width 12 height 9
checkbox input "true"
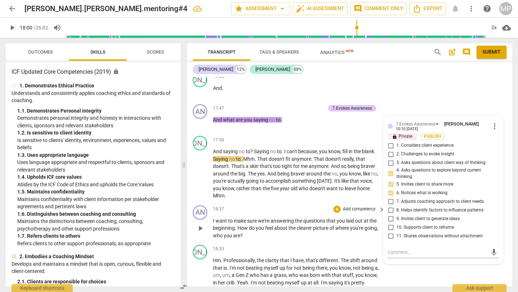
scroll to position [2235, 0]
click at [15, 29] on span "play_arrow" at bounding box center [12, 27] width 9 height 9
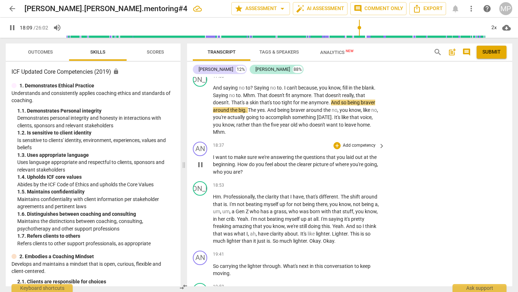
scroll to position [2301, 0]
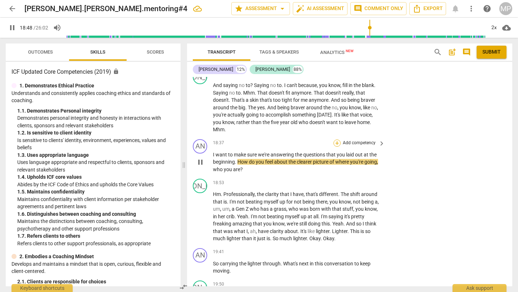
click at [336, 147] on div "+" at bounding box center [336, 143] width 7 height 7
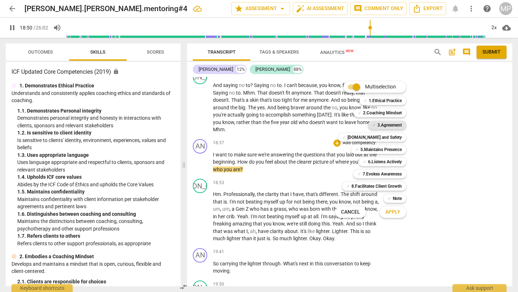
click at [388, 127] on b "3.Agreement" at bounding box center [389, 125] width 24 height 9
click at [395, 214] on span "Apply" at bounding box center [392, 212] width 15 height 7
type input "1135"
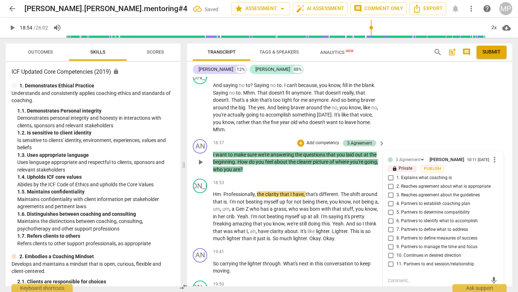
scroll to position [2409, 0]
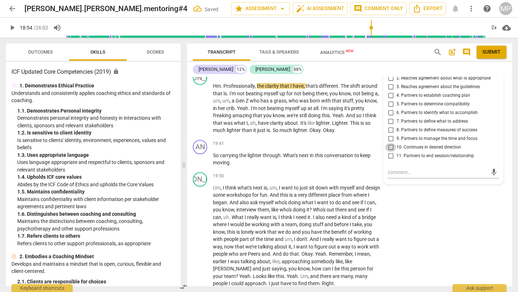
click at [391, 152] on input "10. Continues in desired direction" at bounding box center [391, 147] width 12 height 9
checkbox input "true"
click at [390, 143] on input "9. Partners to manage the time and focus" at bounding box center [391, 139] width 12 height 9
checkbox input "true"
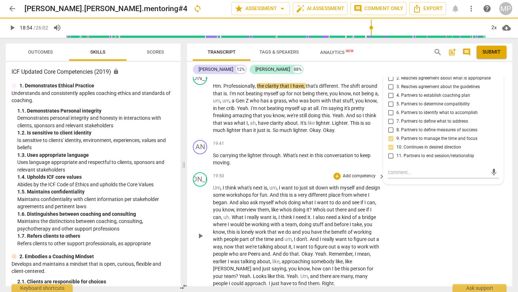
click at [405, 218] on div "JA play_arrow pause 19:50 + Add competency keyboard_arrow_right Um , I think wh…" at bounding box center [349, 229] width 325 height 121
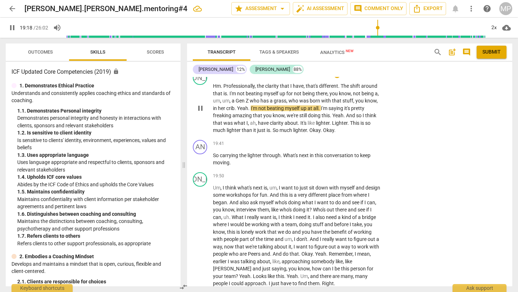
click at [201, 113] on span "pause" at bounding box center [200, 108] width 9 height 9
type input "1160"
click at [336, 78] on div "+" at bounding box center [336, 74] width 7 height 7
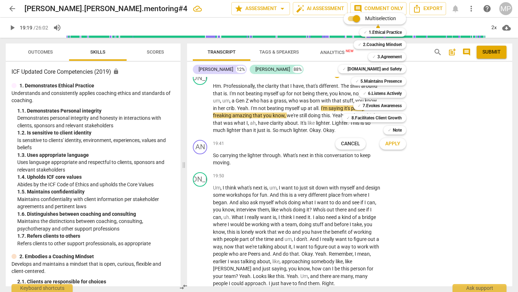
click at [391, 144] on span "Apply" at bounding box center [392, 143] width 15 height 7
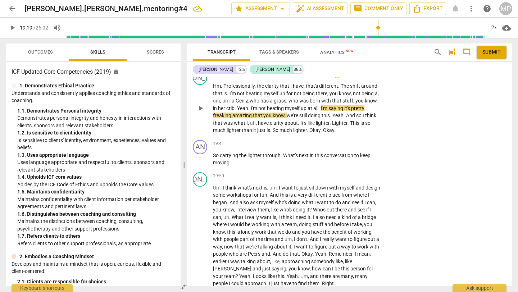
click at [336, 78] on div "+" at bounding box center [336, 74] width 7 height 7
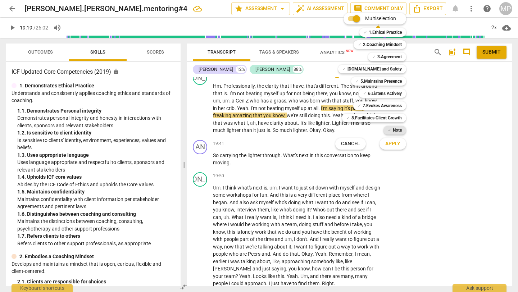
click at [395, 133] on b "Note" at bounding box center [397, 130] width 9 height 9
click at [398, 144] on span "Apply" at bounding box center [392, 143] width 15 height 7
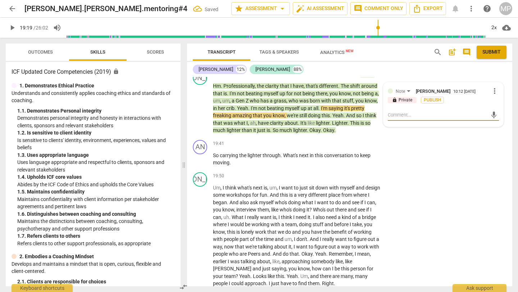
type textarea "E"
type textarea "Ed"
type textarea "Edt"
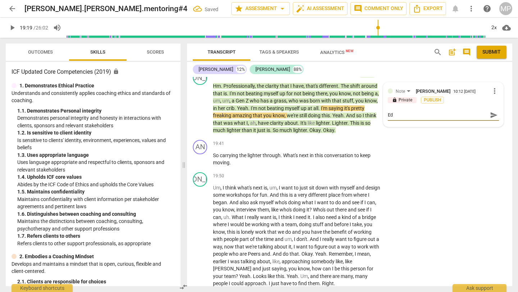
type textarea "Edt"
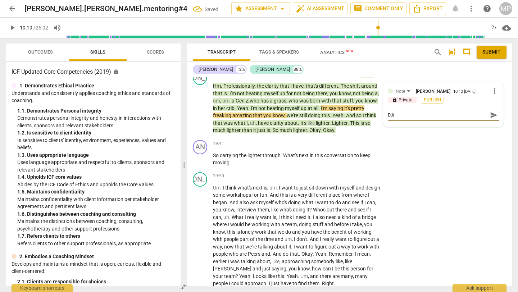
type textarea "Ed"
type textarea "Edi"
type textarea "Edit"
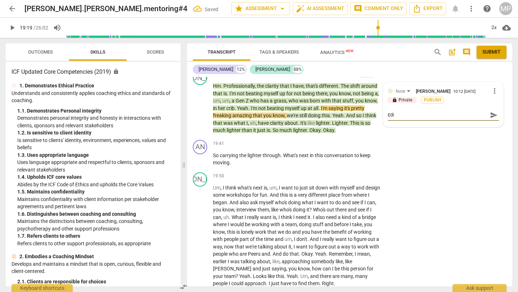
type textarea "Edit"
type textarea "Edit t"
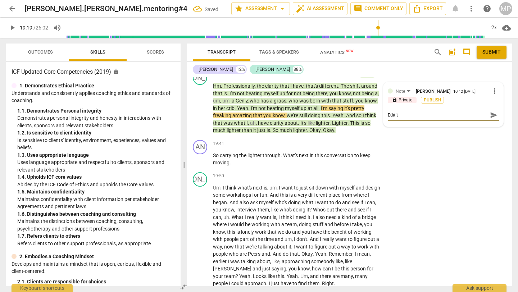
type textarea "Edit tr"
type textarea "Edit tra"
type textarea "Edit [PERSON_NAME]"
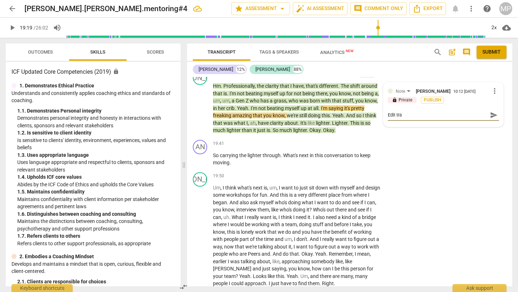
type textarea "Edit [PERSON_NAME]"
type textarea "Edit trans"
type textarea "Edit transc"
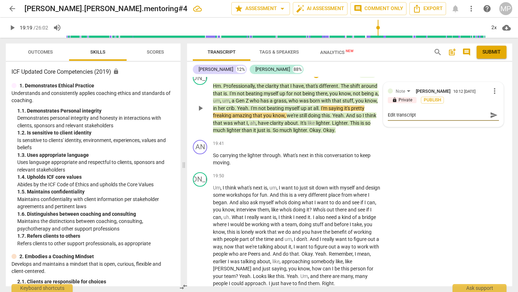
click at [431, 118] on div "Edit transcript Edit transcript" at bounding box center [443, 115] width 111 height 7
click at [431, 119] on span "send" at bounding box center [494, 115] width 8 height 8
click at [14, 24] on span "play_arrow" at bounding box center [12, 27] width 9 height 9
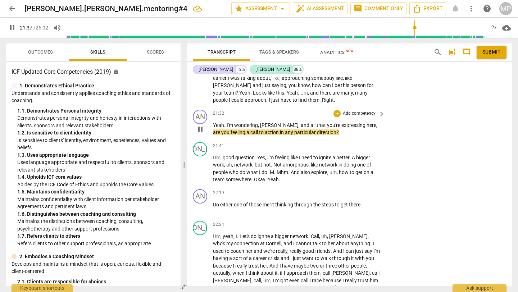
scroll to position [2593, 0]
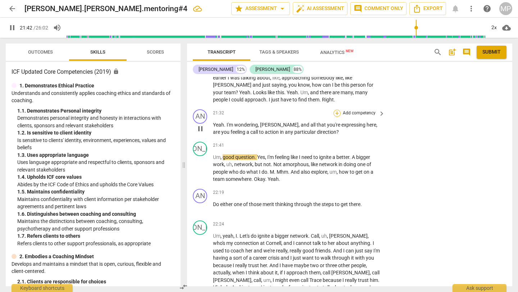
click at [337, 117] on div "+" at bounding box center [336, 113] width 7 height 7
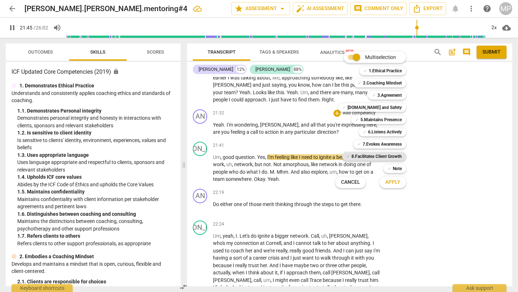
click at [368, 157] on b "8.Facilitates Client Growth" at bounding box center [376, 156] width 50 height 9
click at [400, 178] on button "Apply" at bounding box center [392, 182] width 27 height 13
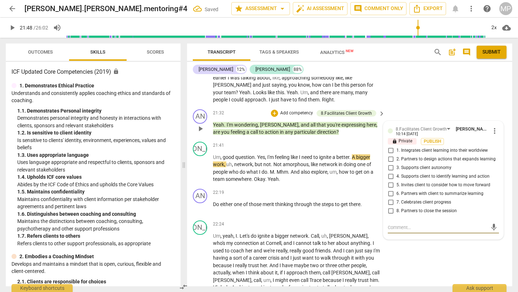
click at [391, 163] on input "2. Partners to design actions that expands learning" at bounding box center [391, 159] width 12 height 9
click at [12, 26] on span "play_arrow" at bounding box center [12, 27] width 9 height 9
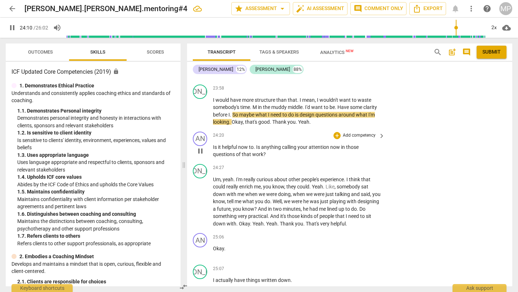
scroll to position [2930, 0]
click at [336, 140] on div "+" at bounding box center [336, 135] width 7 height 7
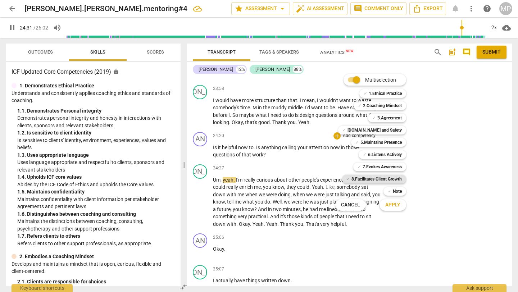
click at [376, 178] on b "8.Facilitates Client Growth" at bounding box center [376, 179] width 50 height 9
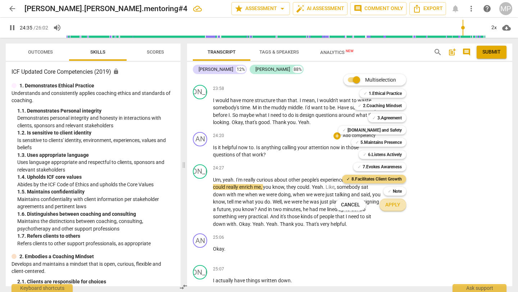
click at [392, 206] on span "Apply" at bounding box center [392, 204] width 15 height 7
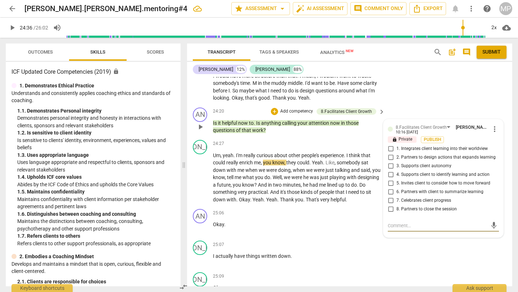
scroll to position [2955, 0]
click at [390, 197] on input "6. Partners with client to summarize learning" at bounding box center [391, 192] width 12 height 9
click at [389, 188] on input "5. Invites client to consider how to move forward" at bounding box center [391, 183] width 12 height 9
click at [390, 179] on input "4. Supports client to identify learning and action" at bounding box center [391, 175] width 12 height 9
click at [392, 171] on input "3. Supports client autonomy" at bounding box center [391, 166] width 12 height 9
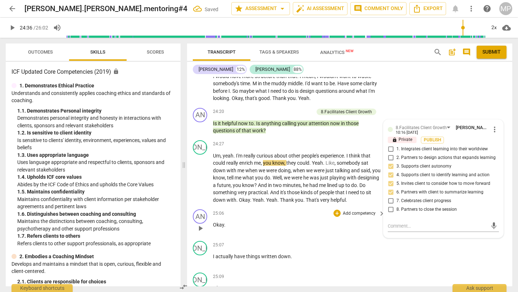
click at [365, 235] on div "25:06 + Add competency keyboard_arrow_right Okay ." at bounding box center [299, 222] width 173 height 26
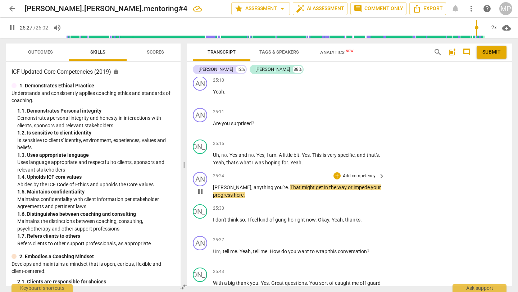
scroll to position [3186, 0]
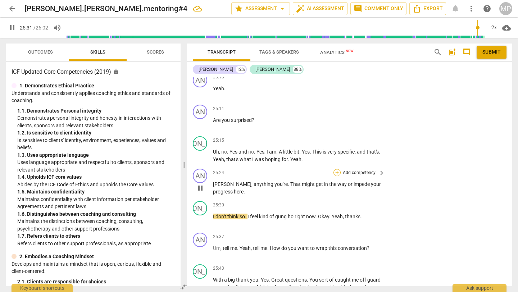
click at [336, 176] on div "+" at bounding box center [336, 172] width 7 height 7
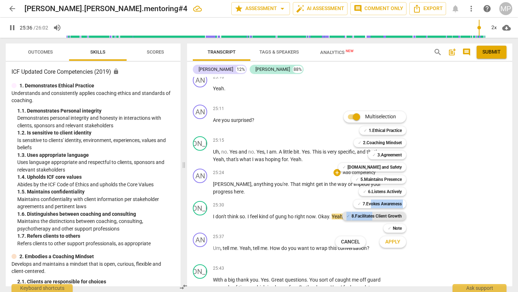
drag, startPoint x: 371, startPoint y: 203, endPoint x: 373, endPoint y: 218, distance: 14.9
click at [373, 218] on div "Multiselection m ✓ 1.Ethical Practice 1 ✓ 2.Coaching Mindset 2 ✓ 3.Agreement 3 …" at bounding box center [375, 179] width 87 height 140
click at [373, 215] on b "8.Facilitates Client Growth" at bounding box center [376, 216] width 50 height 9
click at [379, 215] on b "8.Facilitates Client Growth" at bounding box center [376, 216] width 50 height 9
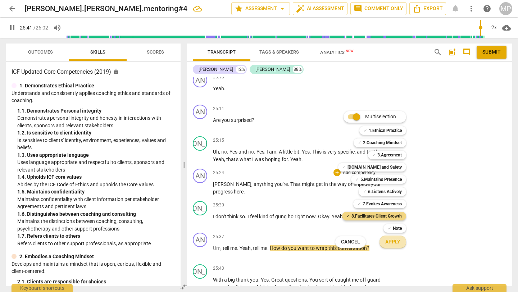
click at [387, 239] on span "Apply" at bounding box center [392, 241] width 15 height 7
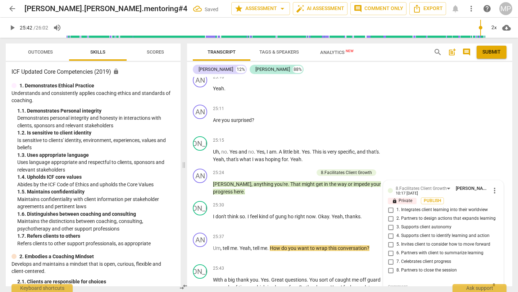
scroll to position [3297, 0]
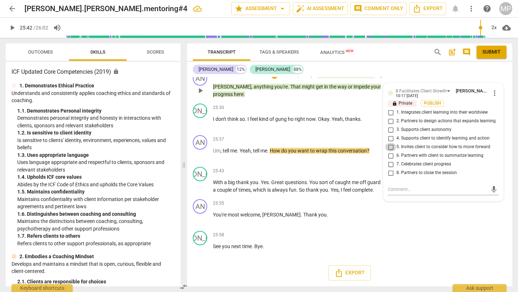
click at [392, 143] on input "5. Invites client to consider how to move forward" at bounding box center [391, 147] width 12 height 9
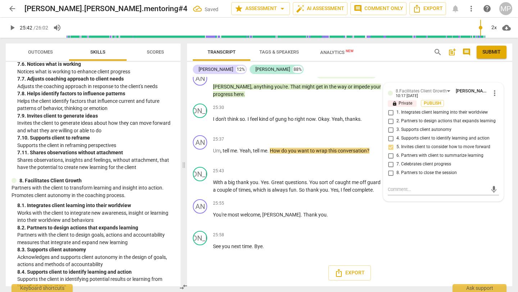
scroll to position [1317, 0]
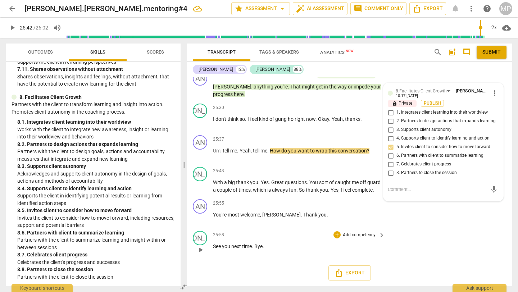
click at [431, 231] on div "JA play_arrow pause 25:58 + Add competency keyboard_arrow_right See you next ti…" at bounding box center [349, 244] width 325 height 32
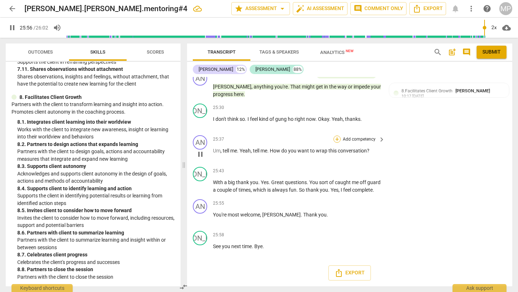
click at [338, 136] on div "+" at bounding box center [336, 139] width 7 height 7
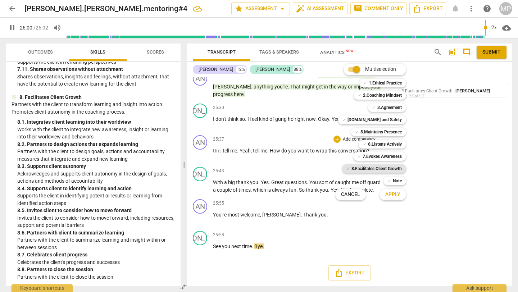
click at [372, 168] on b "8.Facilitates Client Growth" at bounding box center [376, 168] width 50 height 9
click at [392, 194] on span "Apply" at bounding box center [392, 194] width 15 height 7
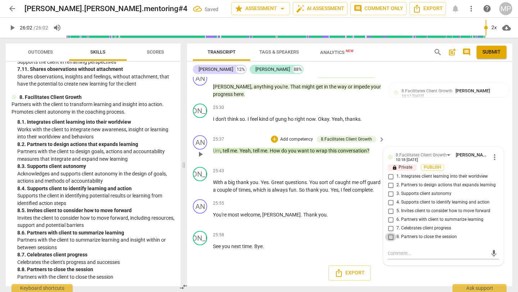
click at [392, 233] on input "8. Partners to close the session" at bounding box center [391, 237] width 12 height 9
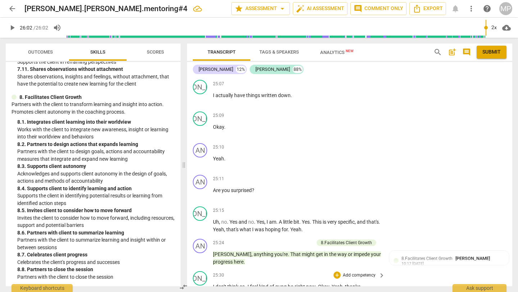
scroll to position [3115, 0]
